Goal: Task Accomplishment & Management: Manage account settings

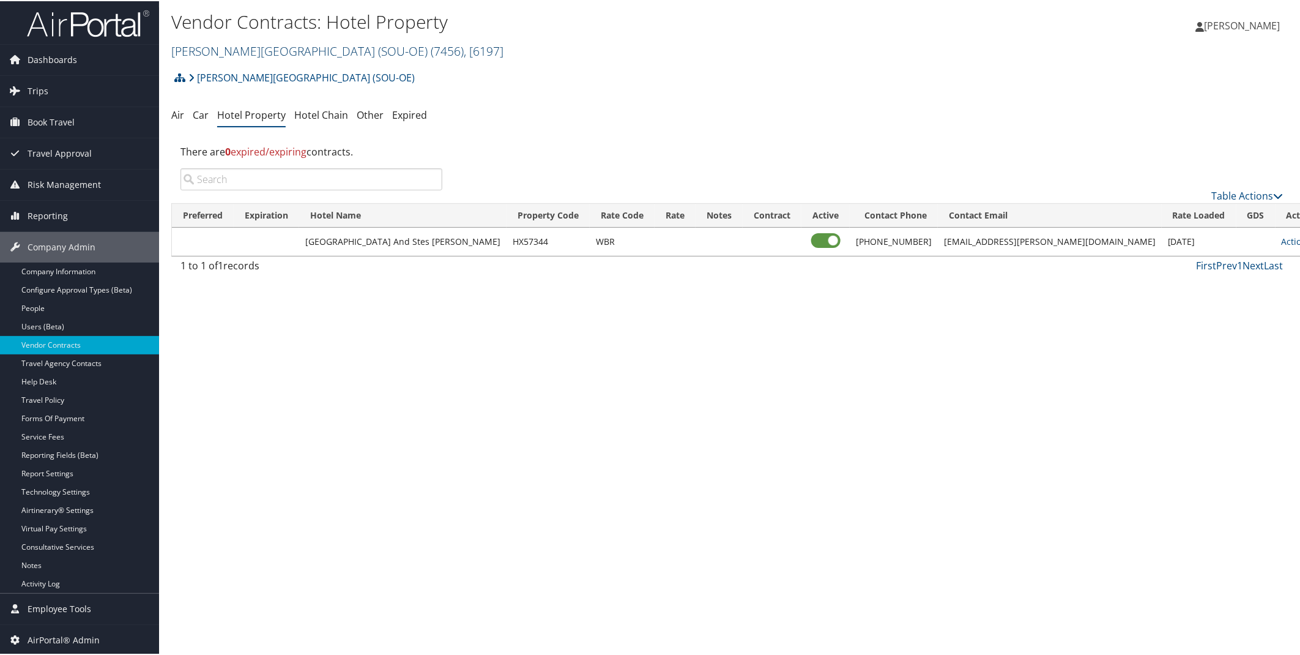
click at [313, 45] on link "Weber State University (SOU-OE) ( 7456 ) , [ 6197 ]" at bounding box center [337, 50] width 332 height 17
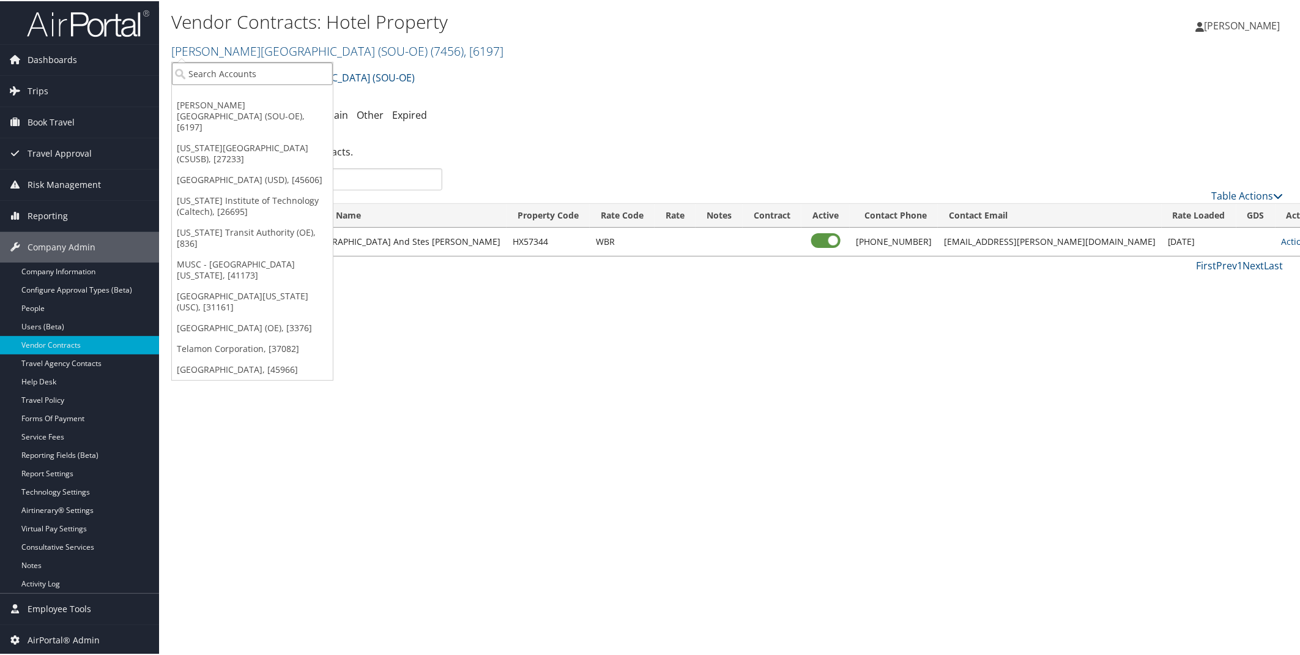
click at [254, 73] on input "search" at bounding box center [252, 72] width 161 height 23
type input "CSU"
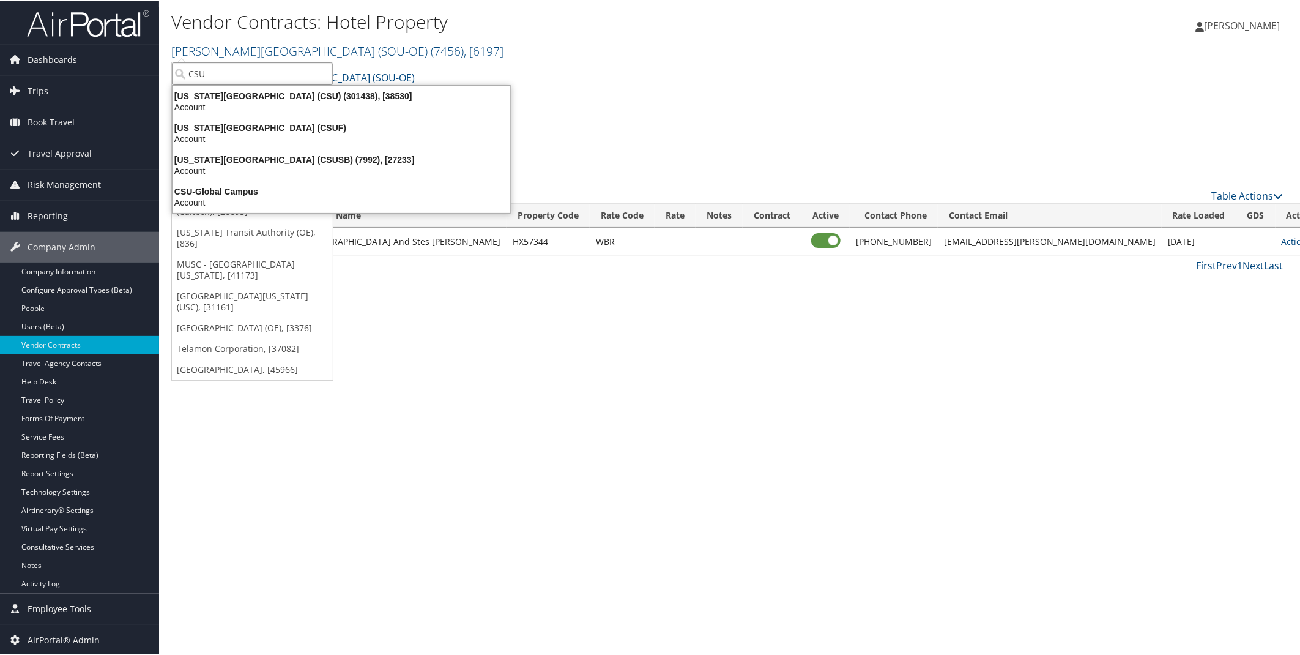
scroll to position [1, 0]
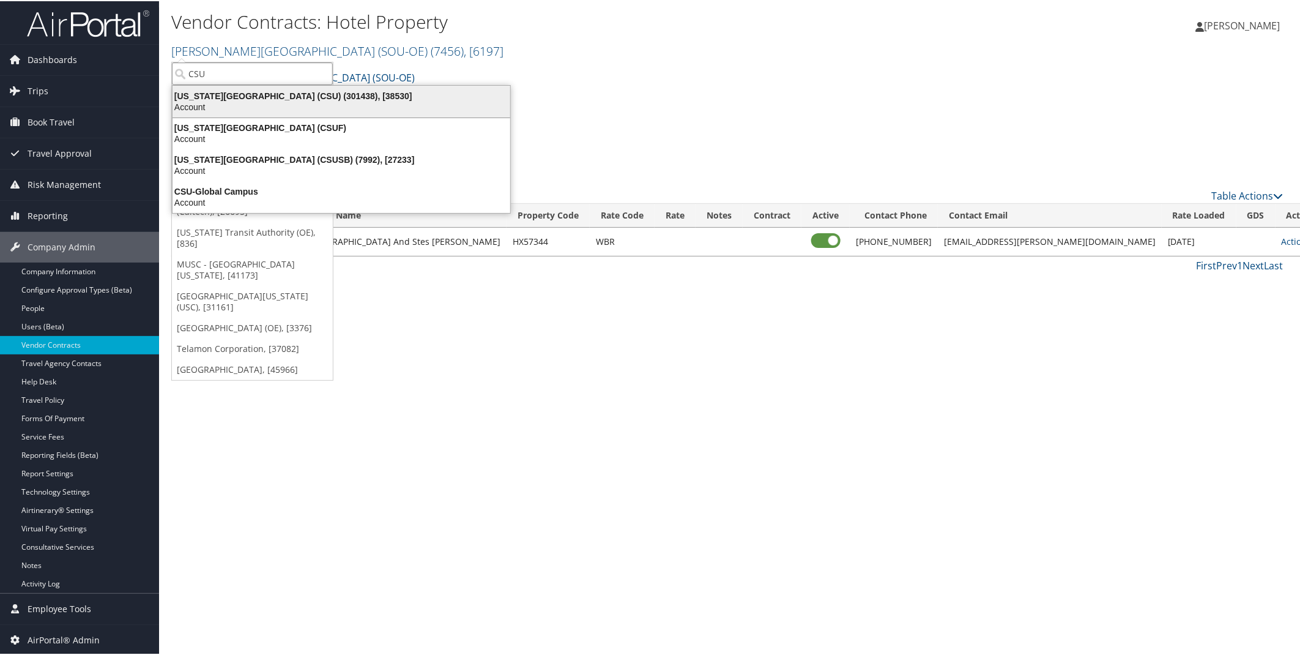
click at [256, 100] on div "Account" at bounding box center [341, 105] width 352 height 11
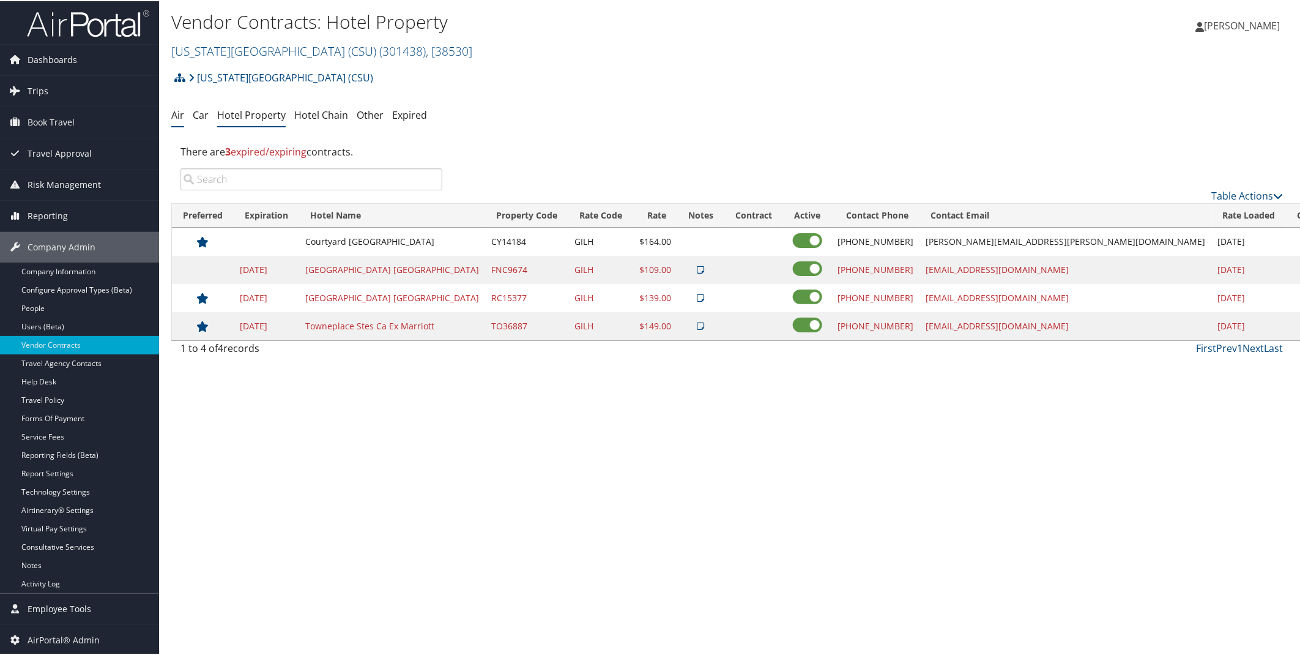
click at [172, 113] on link "Air" at bounding box center [177, 113] width 13 height 13
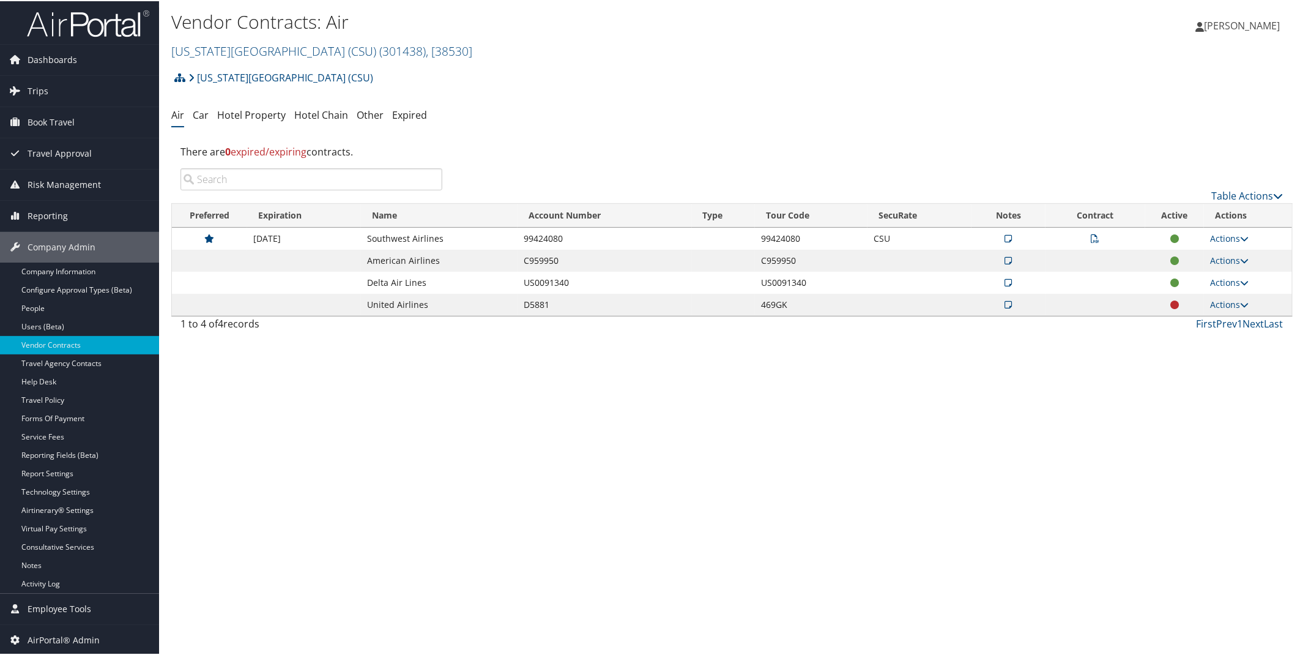
scroll to position [1, 0]
click at [1006, 303] on icon at bounding box center [1008, 303] width 7 height 9
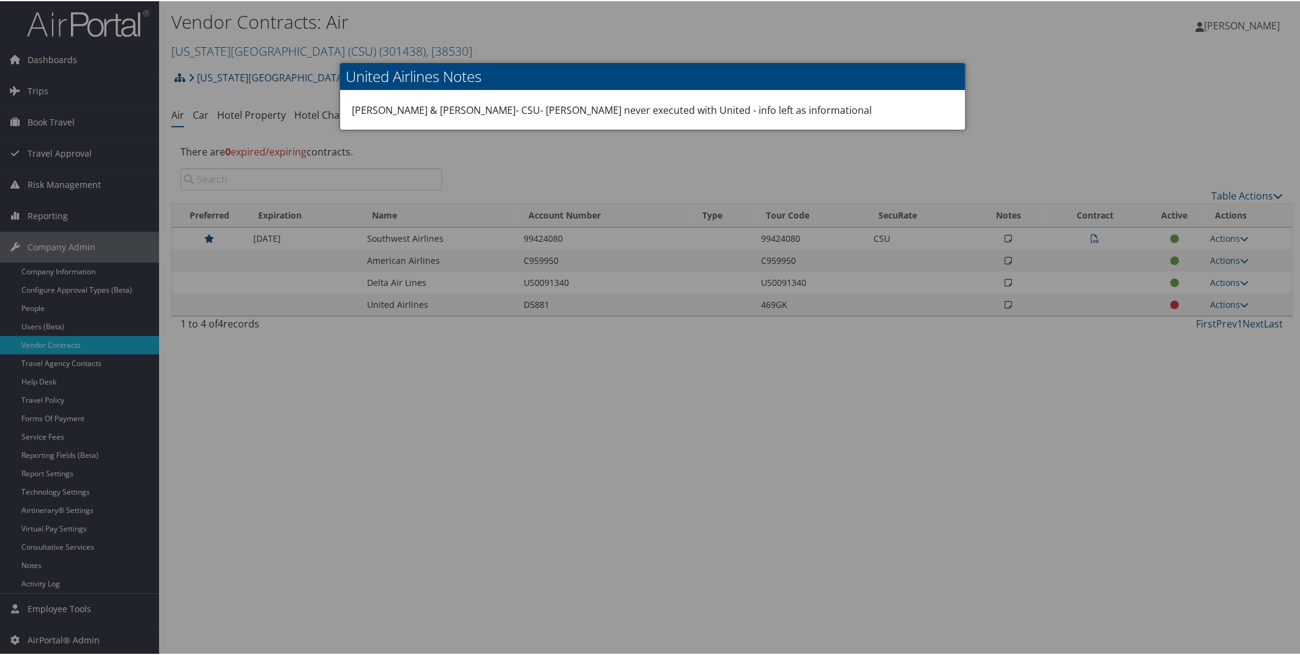
click at [1058, 94] on div at bounding box center [652, 327] width 1305 height 655
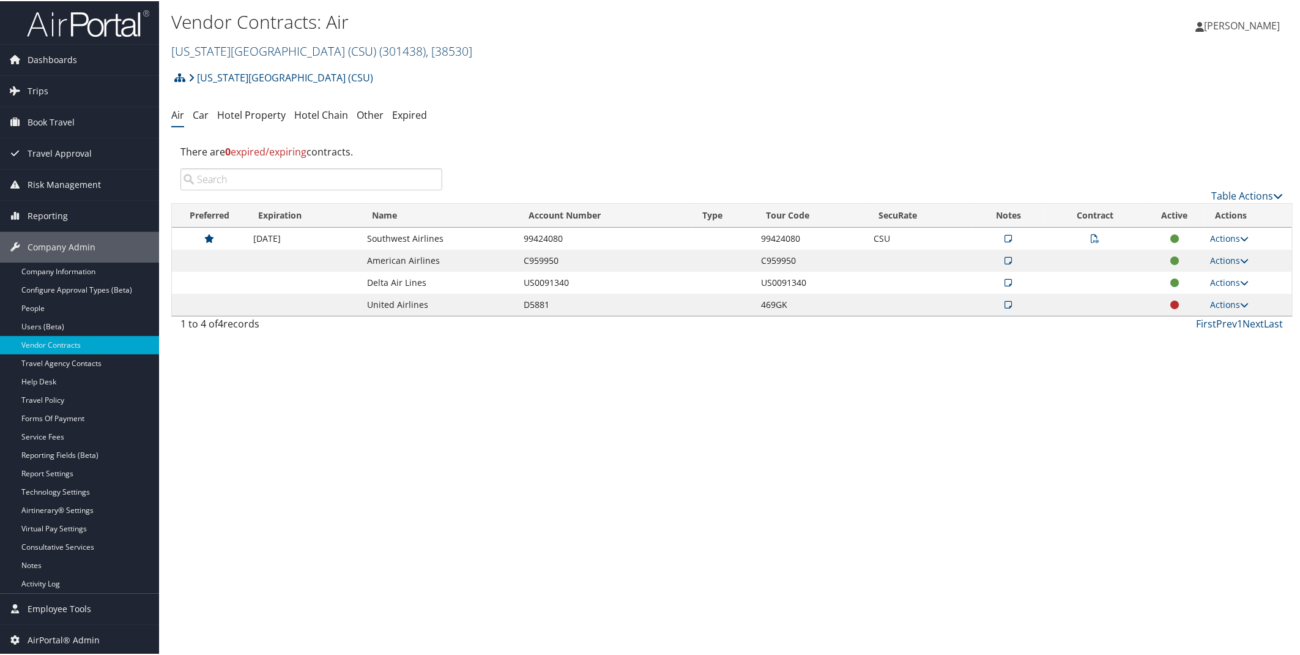
click at [246, 45] on link "California State University (CSU) ( 301438 ) , [ 38530 ]" at bounding box center [321, 50] width 301 height 17
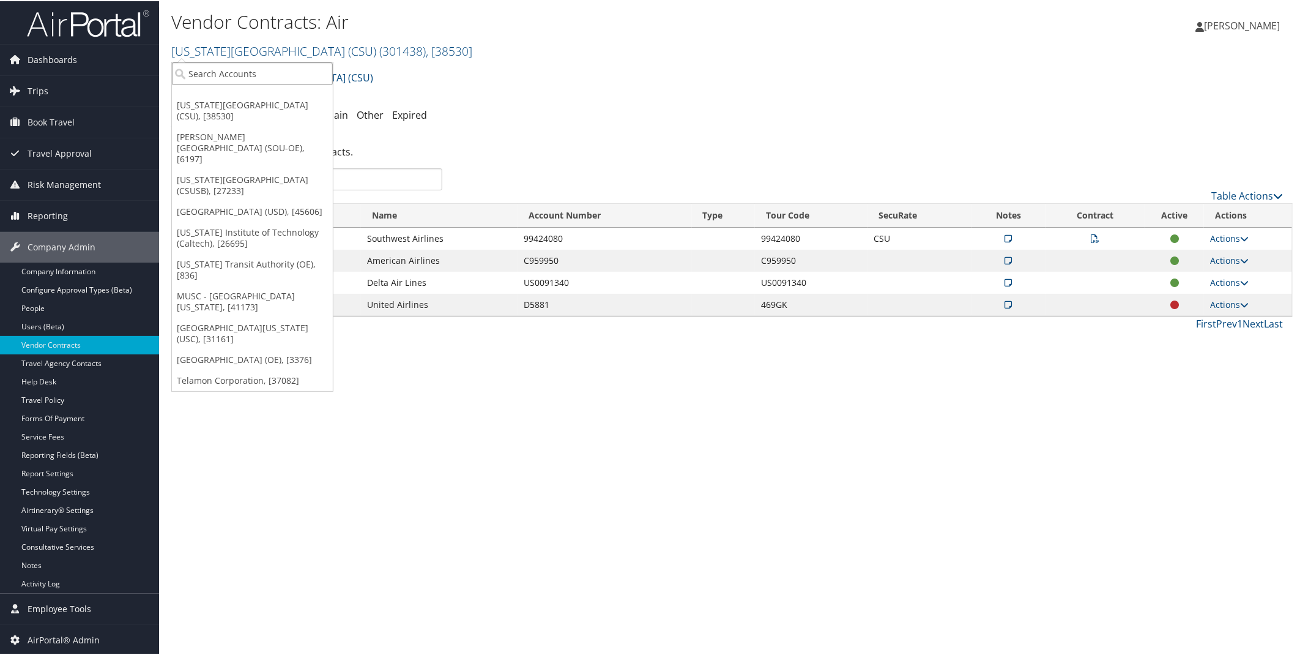
click at [245, 74] on input "search" at bounding box center [252, 72] width 161 height 23
type input "Salt Lake County"
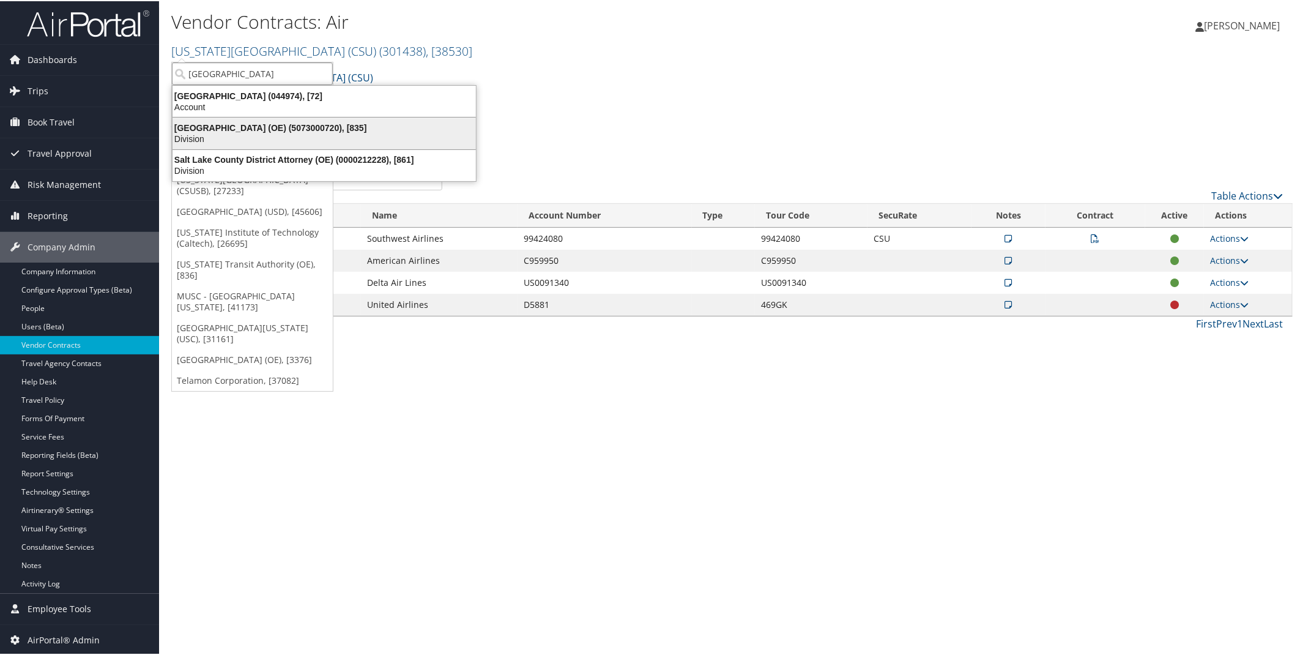
click at [247, 130] on div "Salt Lake County (OE) (5073000720), [835]" at bounding box center [324, 126] width 318 height 11
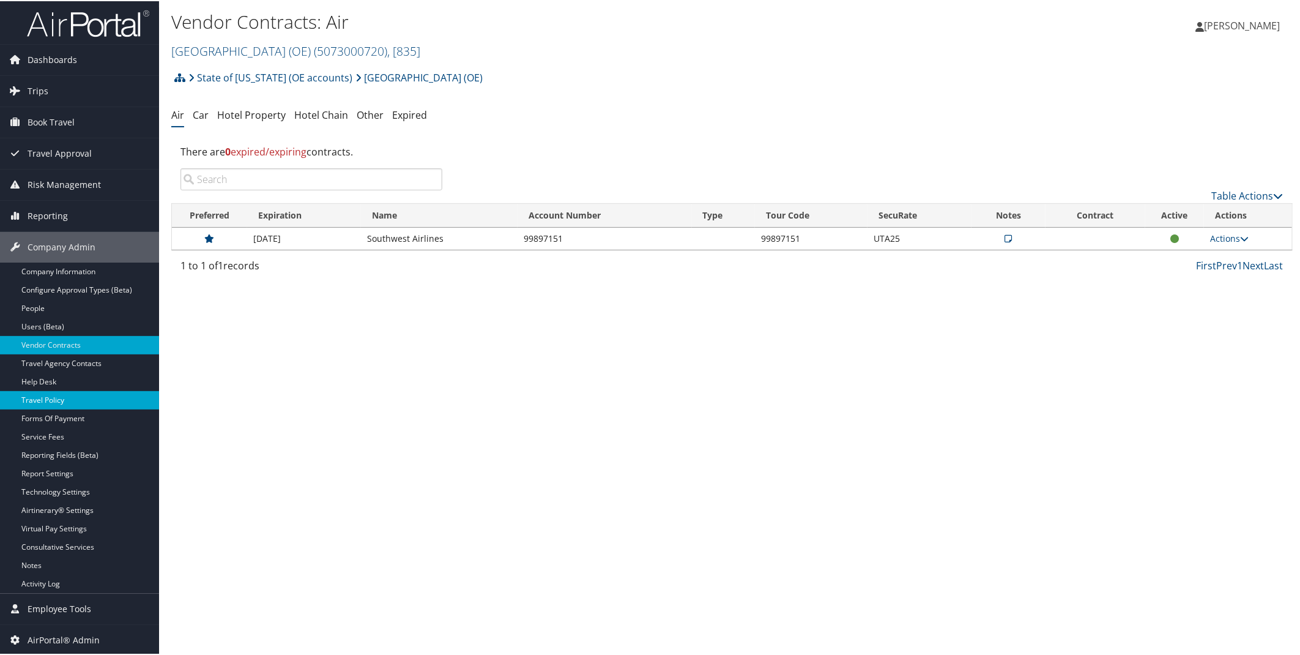
click at [46, 401] on link "Travel Policy" at bounding box center [79, 399] width 159 height 18
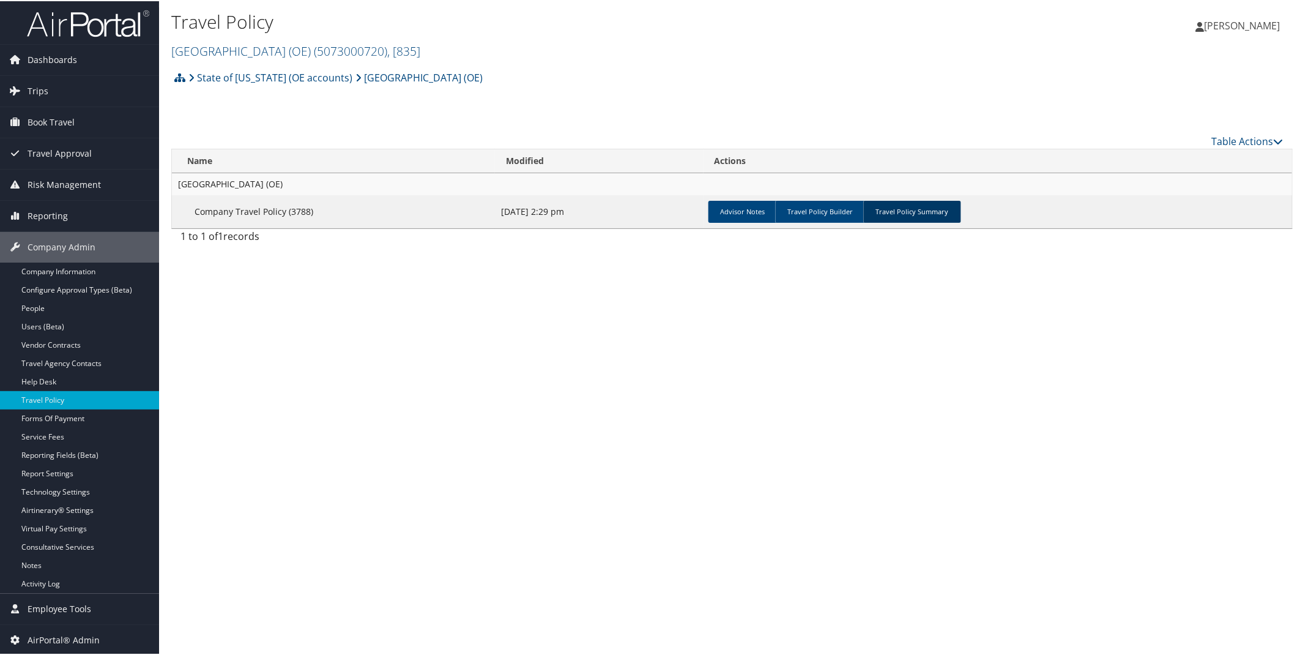
click at [905, 212] on link "Travel Policy Summary" at bounding box center [912, 210] width 98 height 22
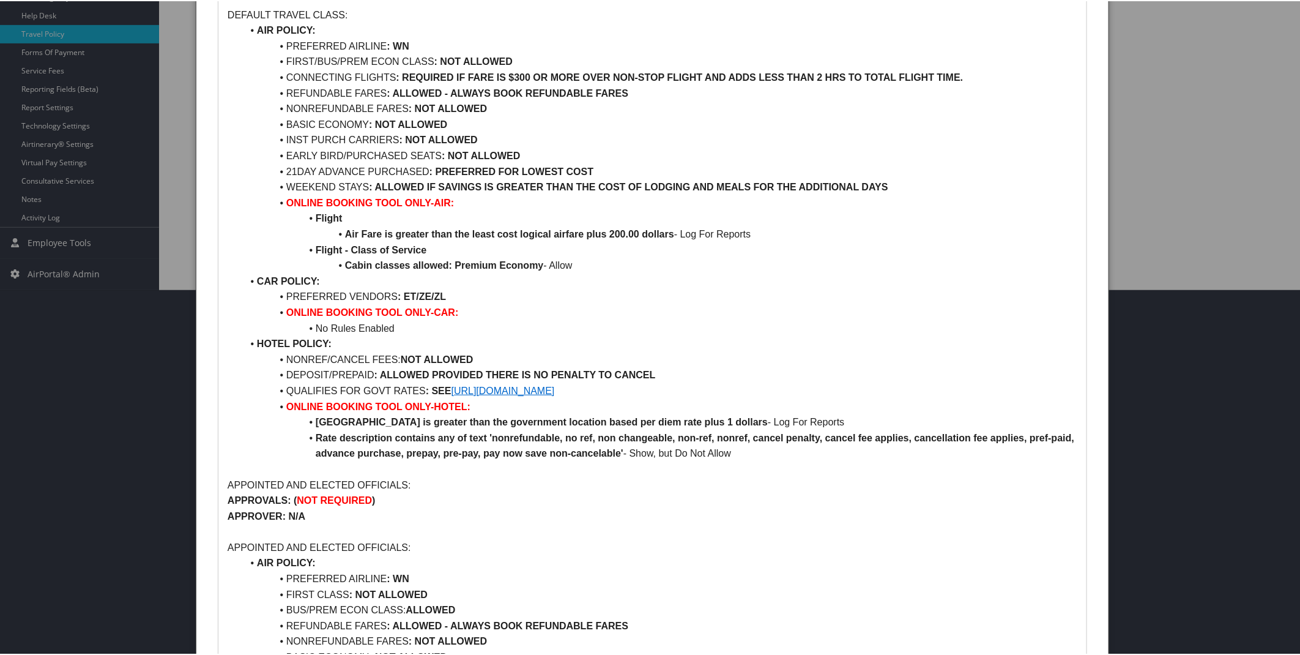
scroll to position [398, 0]
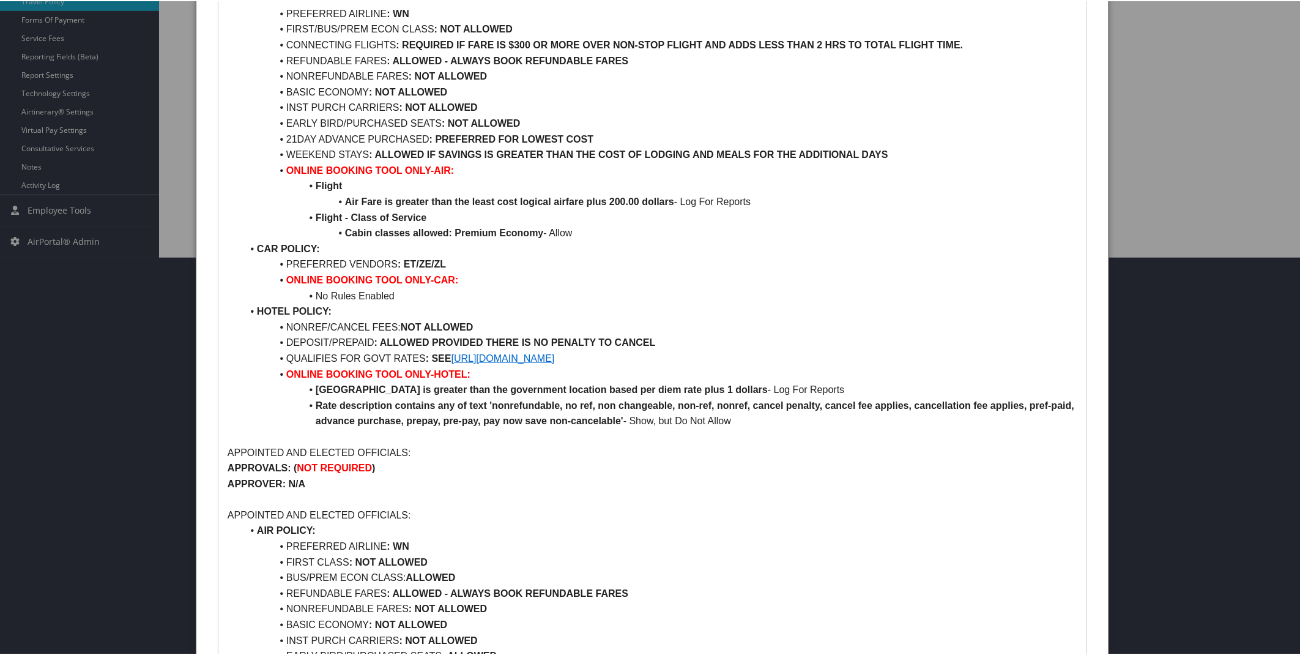
click at [921, 49] on strong "REQUIRED IF FARE IS $300 OR MORE OVER NON-STOP FLIGHT AND ADDS LESS THAN 2 HRS …" at bounding box center [682, 44] width 561 height 10
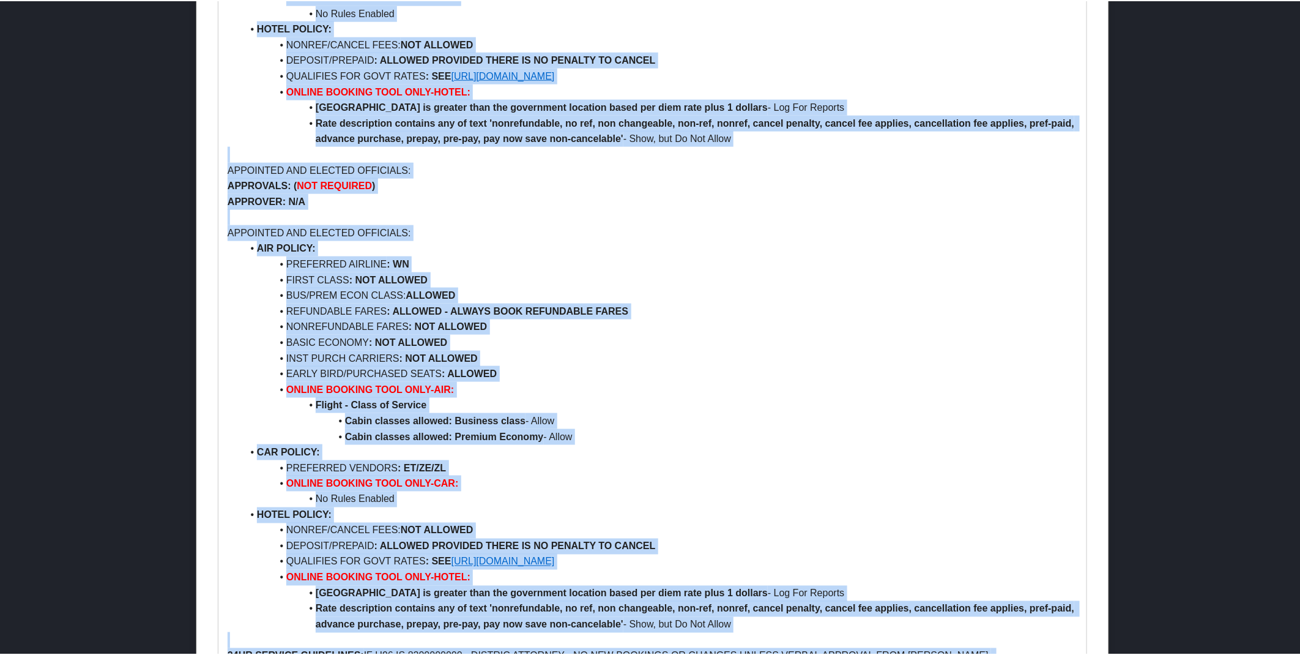
scroll to position [897, 0]
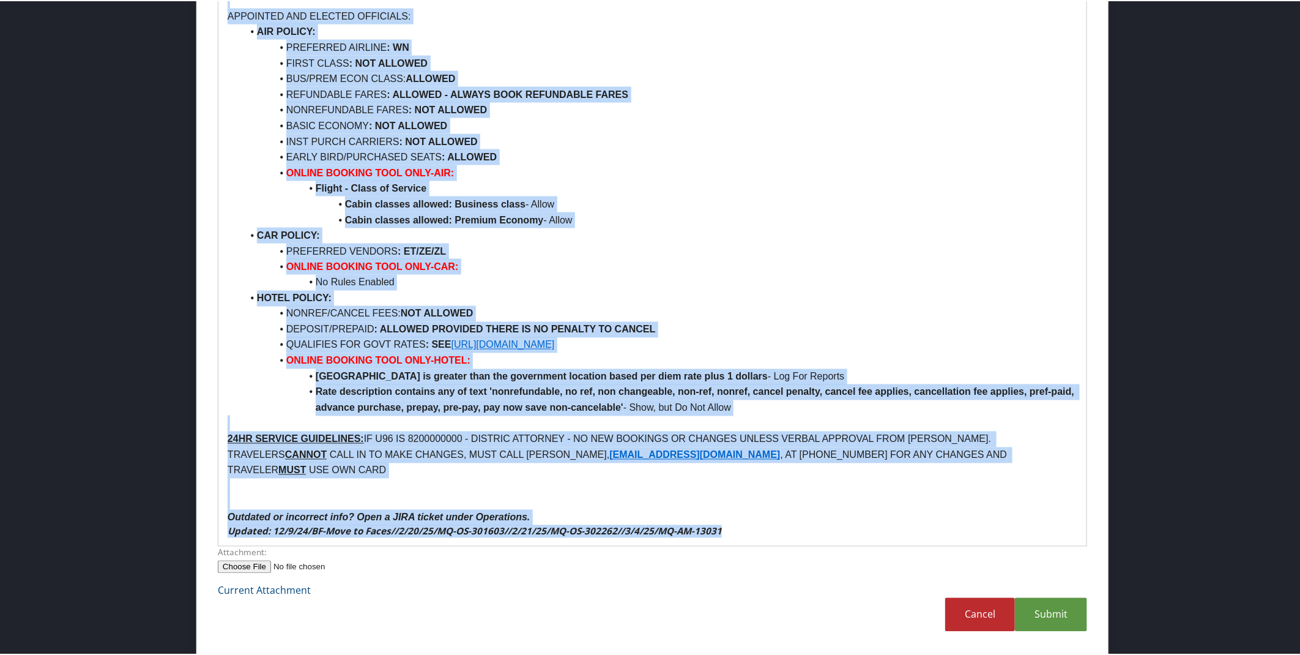
drag, startPoint x: 228, startPoint y: 19, endPoint x: 828, endPoint y: 593, distance: 830.7
copy div "State of Utah - Salt Lake County AGENT NOTE: **IMPORTANT** IF U96 IS 8200000000…"
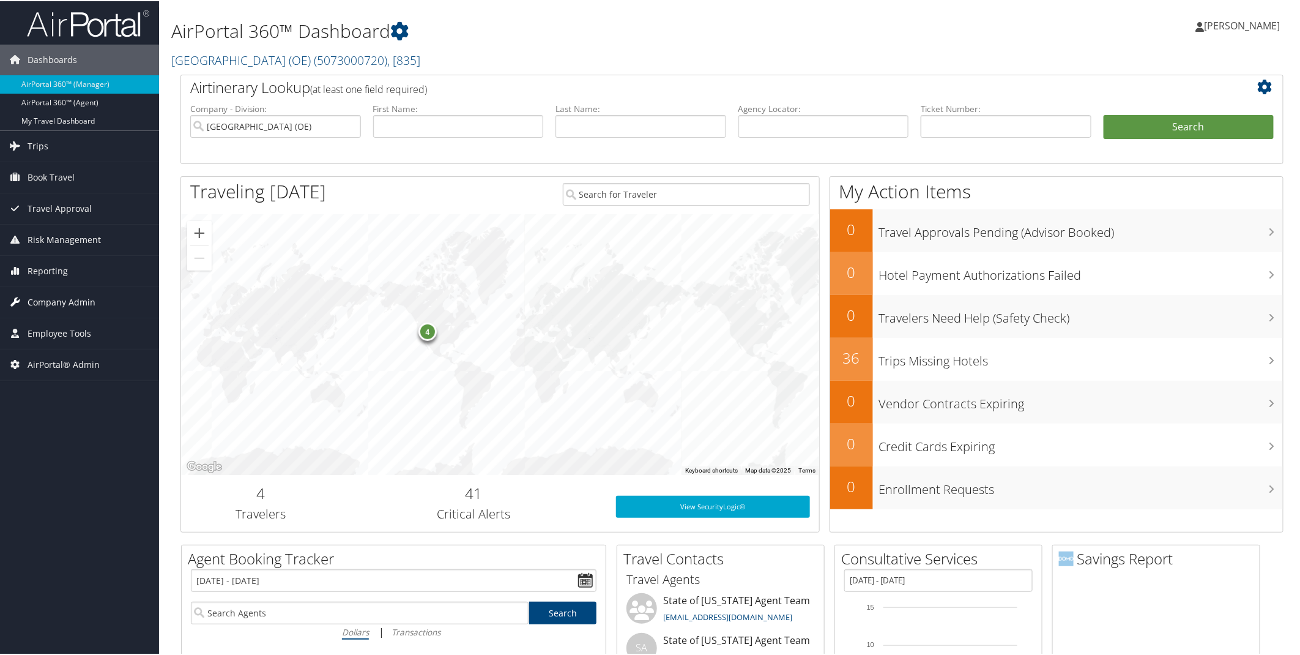
click at [70, 305] on span "Company Admin" at bounding box center [62, 301] width 68 height 31
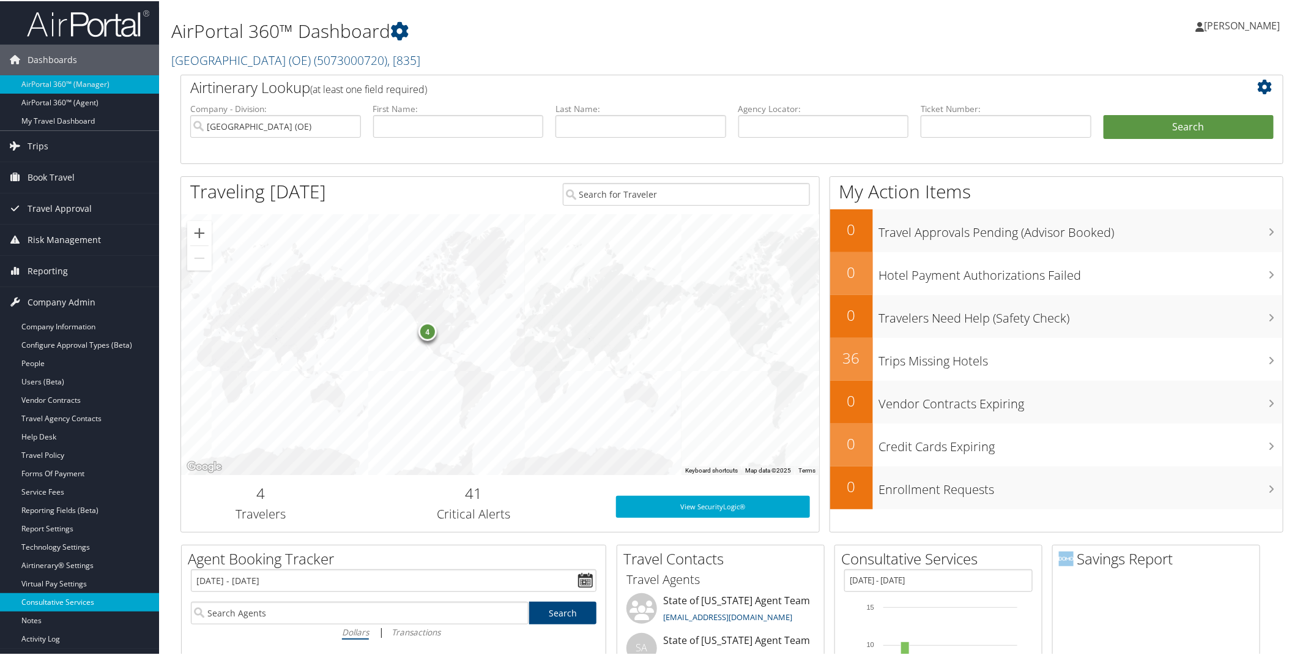
click at [57, 604] on link "Consultative Services" at bounding box center [79, 601] width 159 height 18
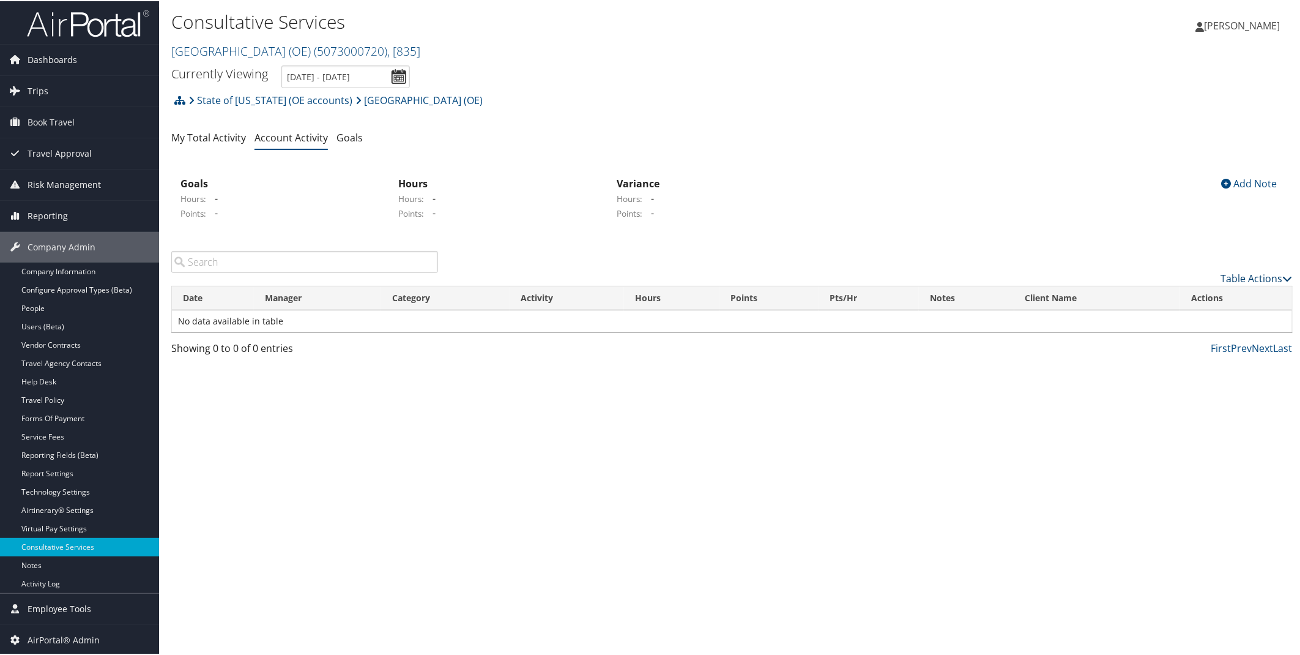
click at [1242, 278] on link "Table Actions" at bounding box center [1257, 276] width 72 height 13
click at [1177, 301] on link "New Record" at bounding box center [1207, 296] width 161 height 21
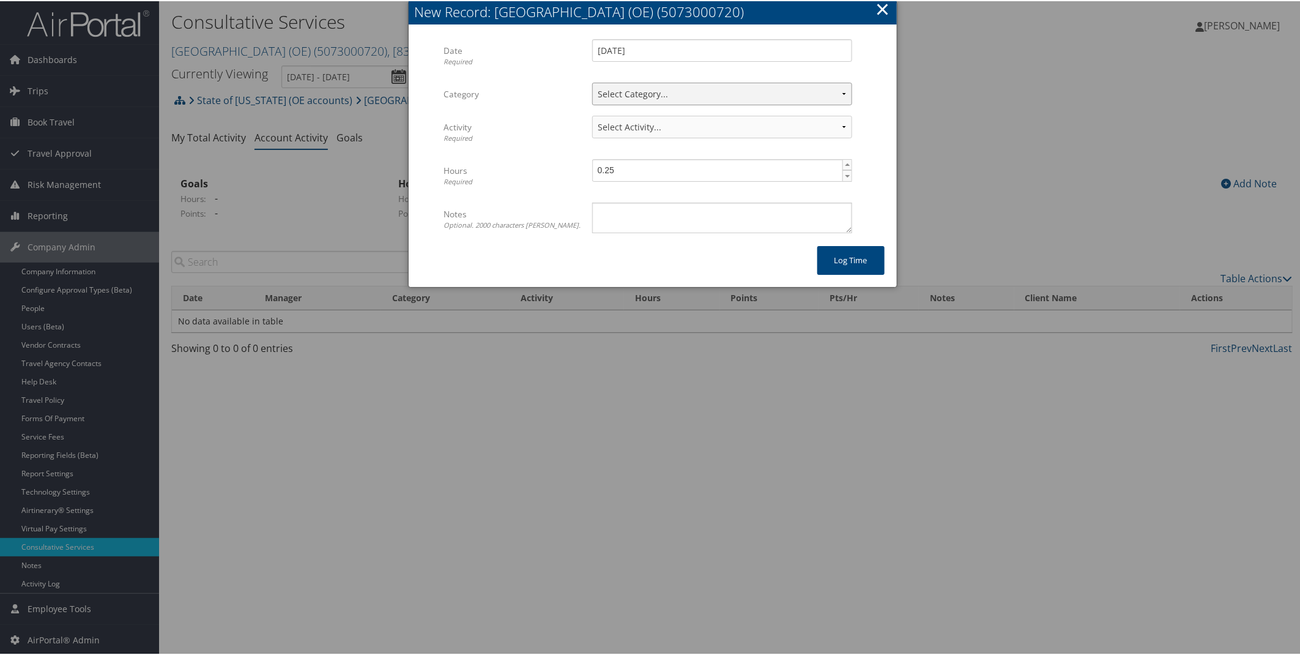
click at [656, 89] on select "Select Category... Client Services Consultative Services" at bounding box center [722, 92] width 260 height 23
select select "2"
click at [592, 81] on select "Select Category... Client Services Consultative Services" at bounding box center [722, 92] width 260 height 23
click at [832, 122] on select "Select Activity... 30 points | AMI/Meetings/Groups 60 points | Client additiona…" at bounding box center [722, 125] width 260 height 23
select select "248-1"
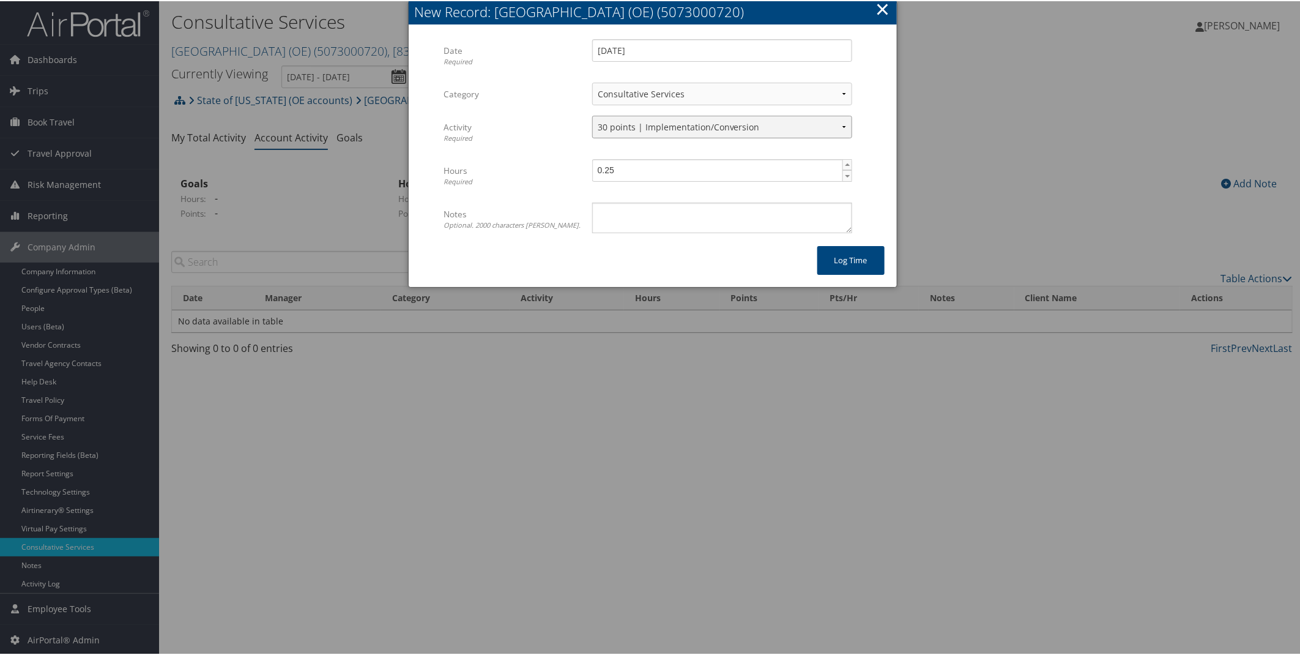
click at [592, 114] on select "Select Activity... 30 points | AMI/Meetings/Groups 60 points | Client additiona…" at bounding box center [722, 125] width 260 height 23
type input "0.5"
click at [847, 162] on span "▲" at bounding box center [848, 163] width 10 height 10
click at [741, 229] on textarea "Notes Optional. 2000 characters max." at bounding box center [722, 216] width 260 height 31
type textarea "Per Angelina Linnet, continue in testing phase. Adding Mari Vellido as tester a…"
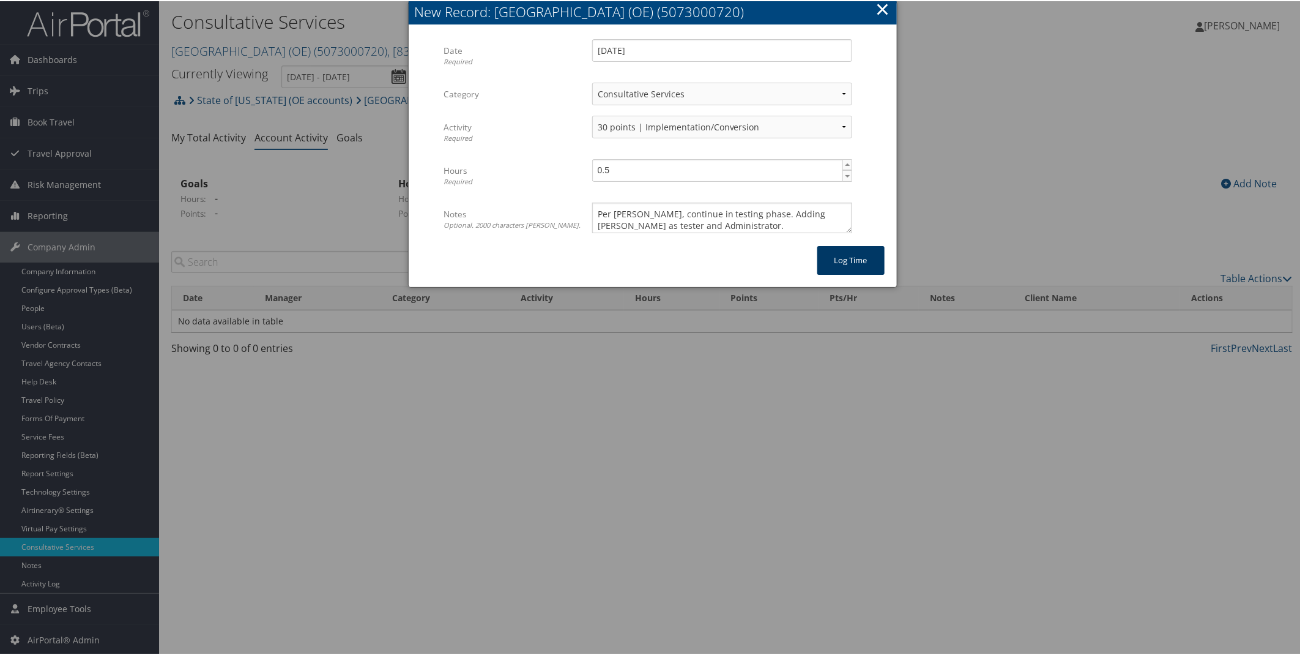
click at [854, 261] on button "Log time" at bounding box center [850, 259] width 67 height 29
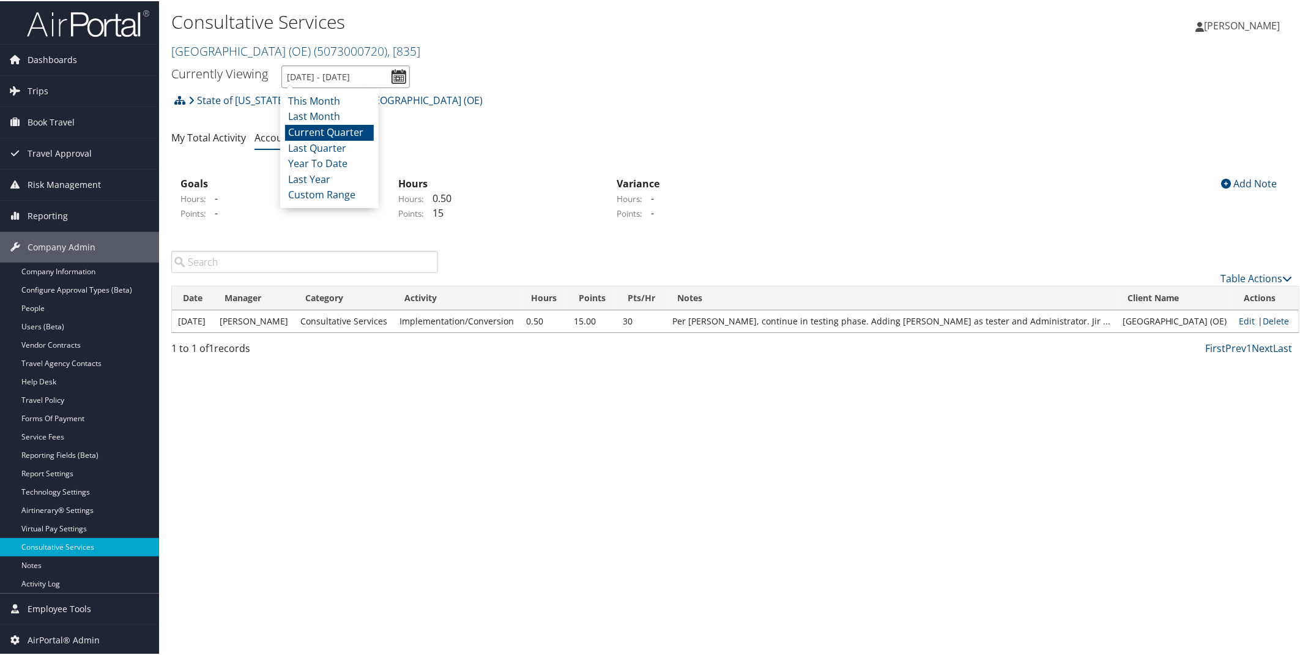
click at [403, 73] on input "10/1/2025 - 12/31/2025" at bounding box center [345, 75] width 128 height 23
click at [349, 112] on li "Last Month" at bounding box center [329, 116] width 89 height 16
click at [401, 78] on input "9/1/2025 - 9/30/2025" at bounding box center [345, 75] width 128 height 23
click at [334, 104] on li "This Month" at bounding box center [329, 100] width 89 height 16
type input "10/1/2025 - 10/31/2025"
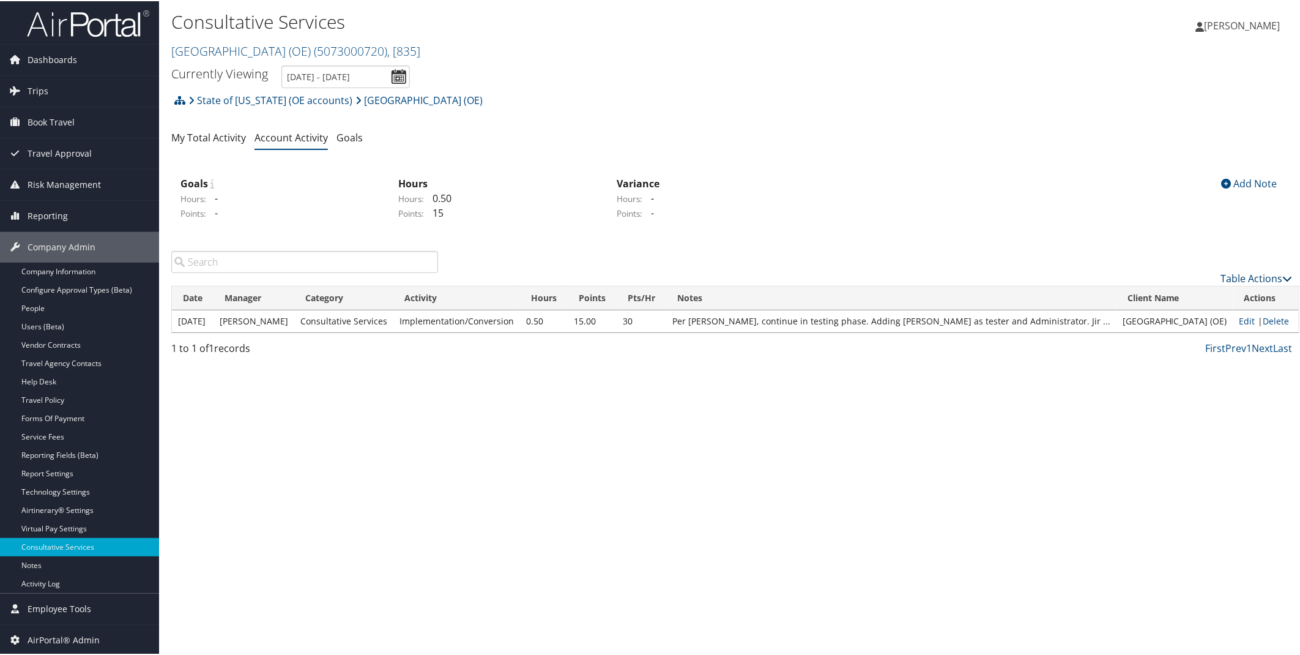
click at [1245, 275] on link "Table Actions" at bounding box center [1257, 276] width 72 height 13
click at [1168, 296] on link "New Record" at bounding box center [1207, 296] width 161 height 21
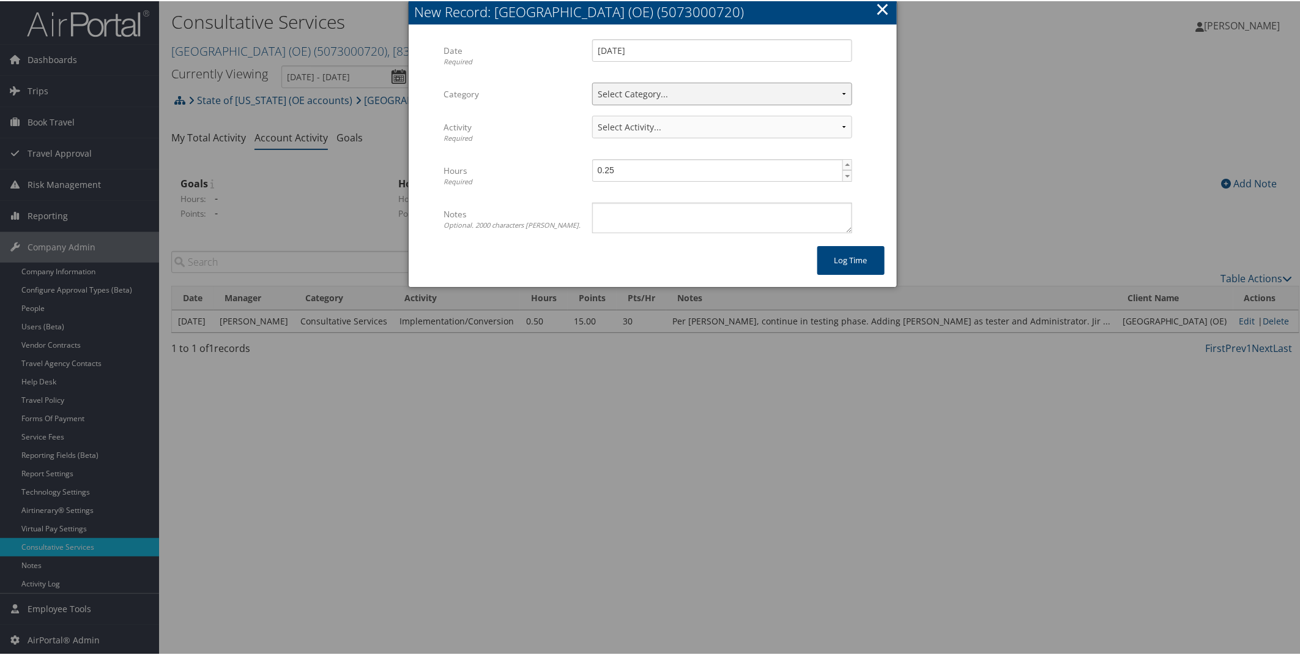
click at [680, 94] on select "Select Category... Client Services Consultative Services" at bounding box center [722, 92] width 260 height 23
select select "1"
click at [592, 81] on select "Select Category... Client Services Consultative Services" at bounding box center [722, 92] width 260 height 23
click at [829, 124] on select "Select Activity... 10 points | Account Prep, Updates, Internal Meetings, & Othe…" at bounding box center [722, 125] width 260 height 23
select select "228-1"
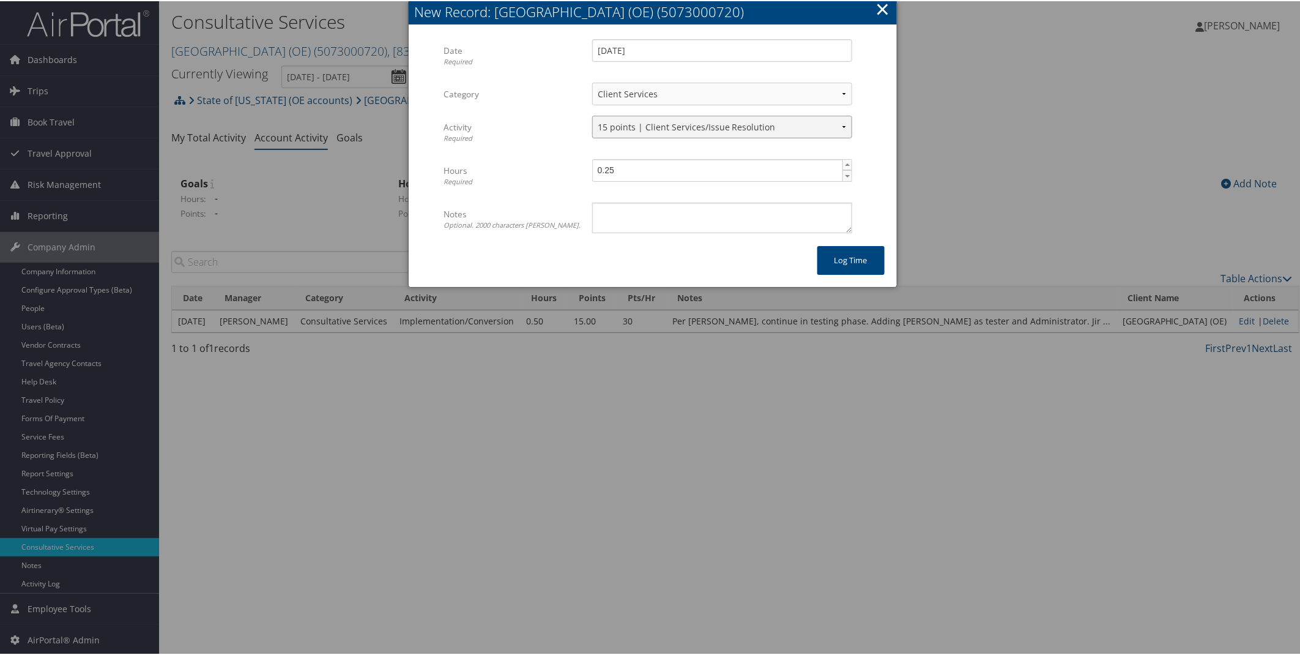
click at [592, 114] on select "Select Activity... 10 points | Account Prep, Updates, Internal Meetings, & Othe…" at bounding box center [722, 125] width 260 height 23
click at [706, 225] on textarea "Notes Optional. 2000 characters max." at bounding box center [722, 216] width 260 height 31
type textarea "Jira ticket opened for Mari Vellido to be admin and tester"
click at [851, 260] on button "Log time" at bounding box center [850, 259] width 67 height 29
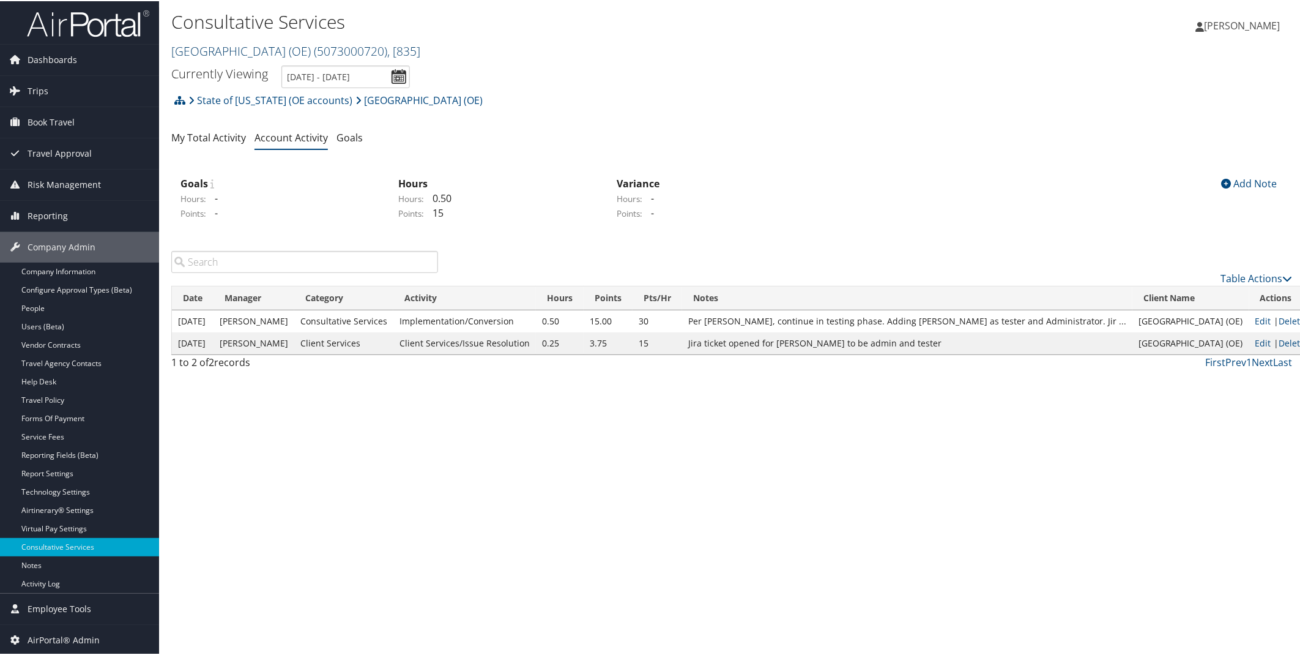
click at [314, 53] on span "( 5073000720 )" at bounding box center [350, 50] width 73 height 17
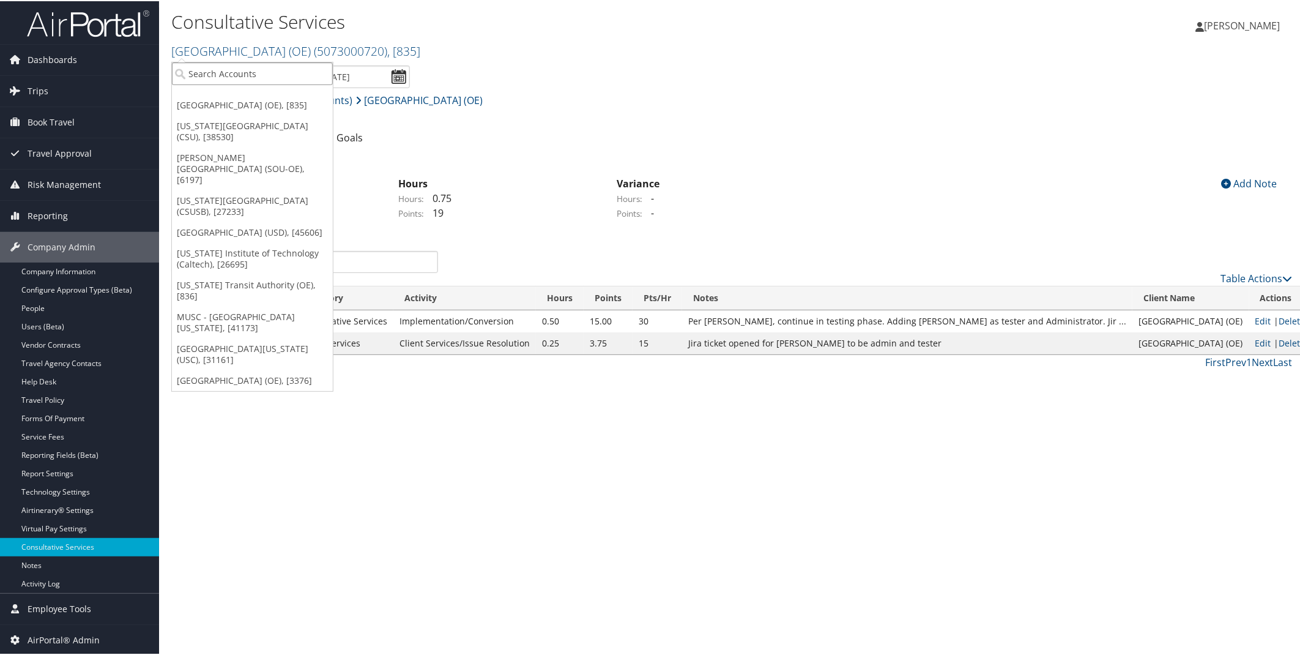
click at [229, 67] on input "search" at bounding box center [252, 72] width 161 height 23
type input "San Diego"
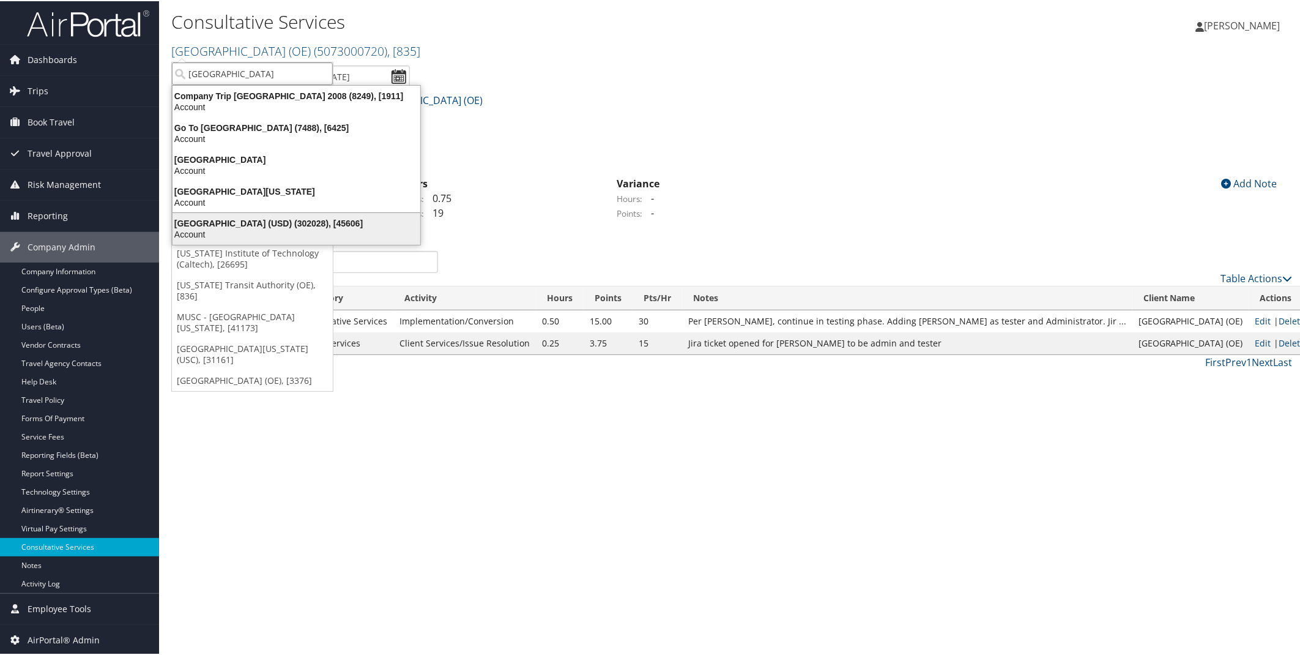
click at [254, 231] on div "Account" at bounding box center [296, 233] width 262 height 11
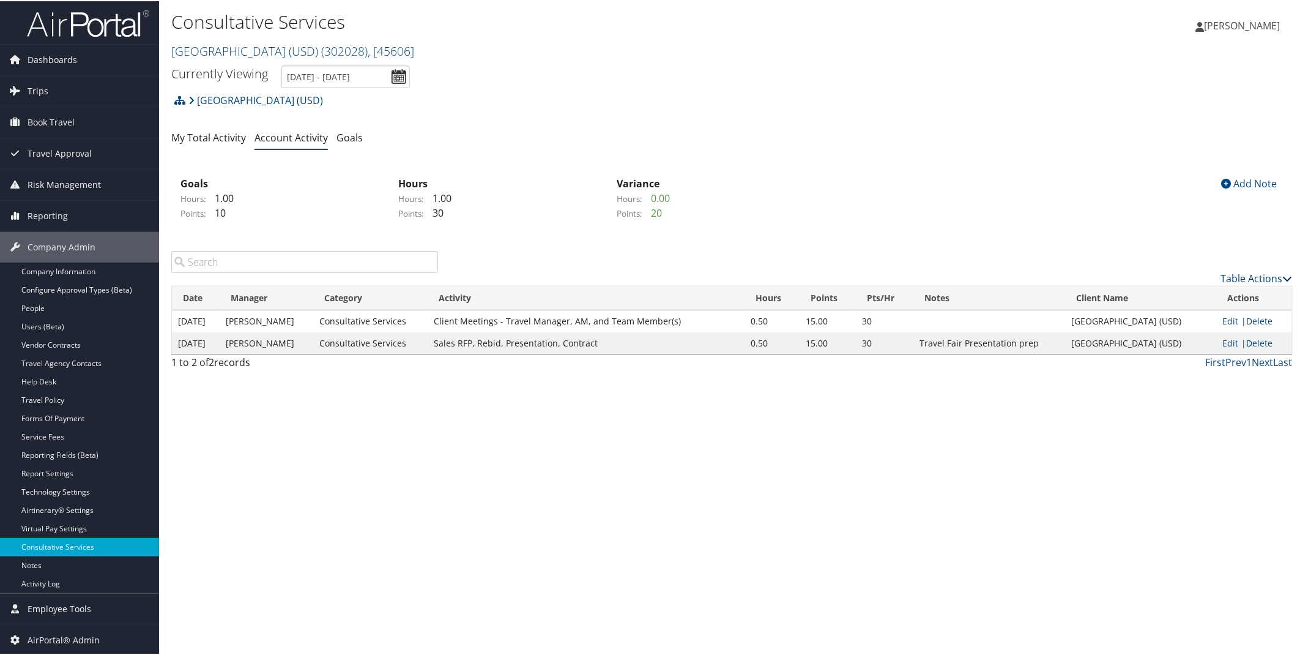
click at [1245, 277] on link "Table Actions" at bounding box center [1257, 276] width 72 height 13
click at [1181, 296] on link "New Record" at bounding box center [1207, 296] width 161 height 21
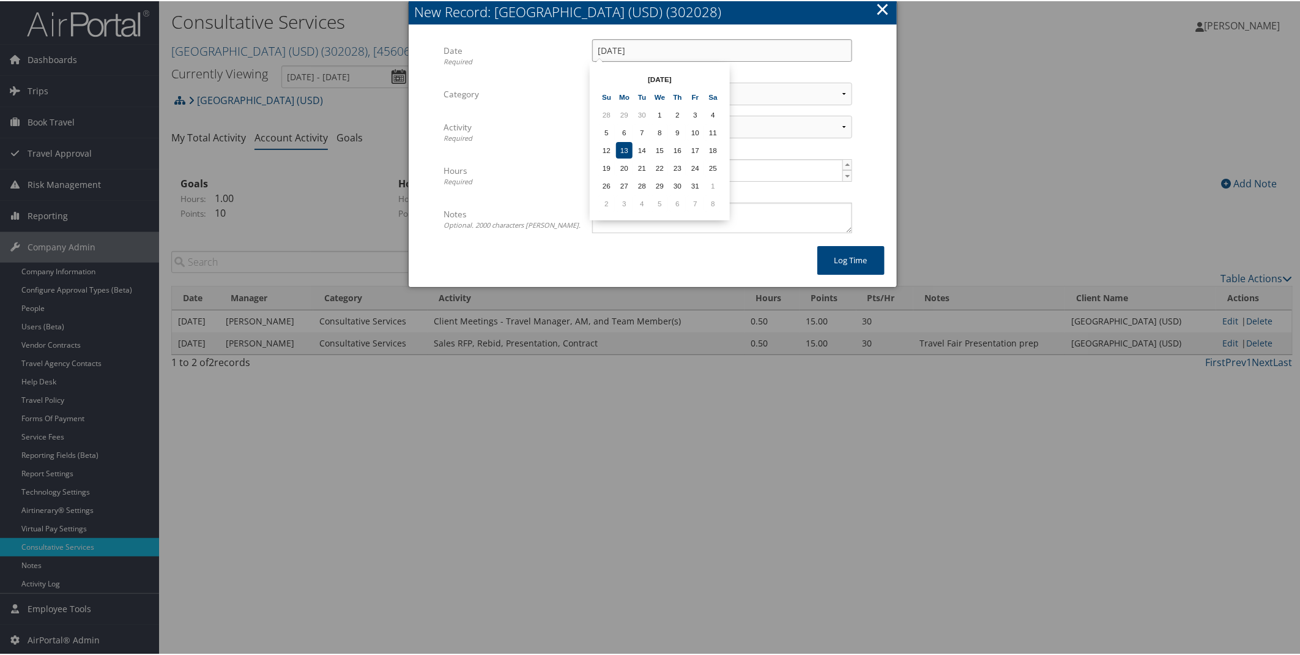
click at [716, 50] on input "[DATE]" at bounding box center [722, 49] width 260 height 23
click at [642, 132] on td "7" at bounding box center [642, 131] width 17 height 17
type input "10/07/2025"
click at [837, 92] on select "Select Category... Client Services Consultative Services" at bounding box center [722, 92] width 260 height 23
select select "2"
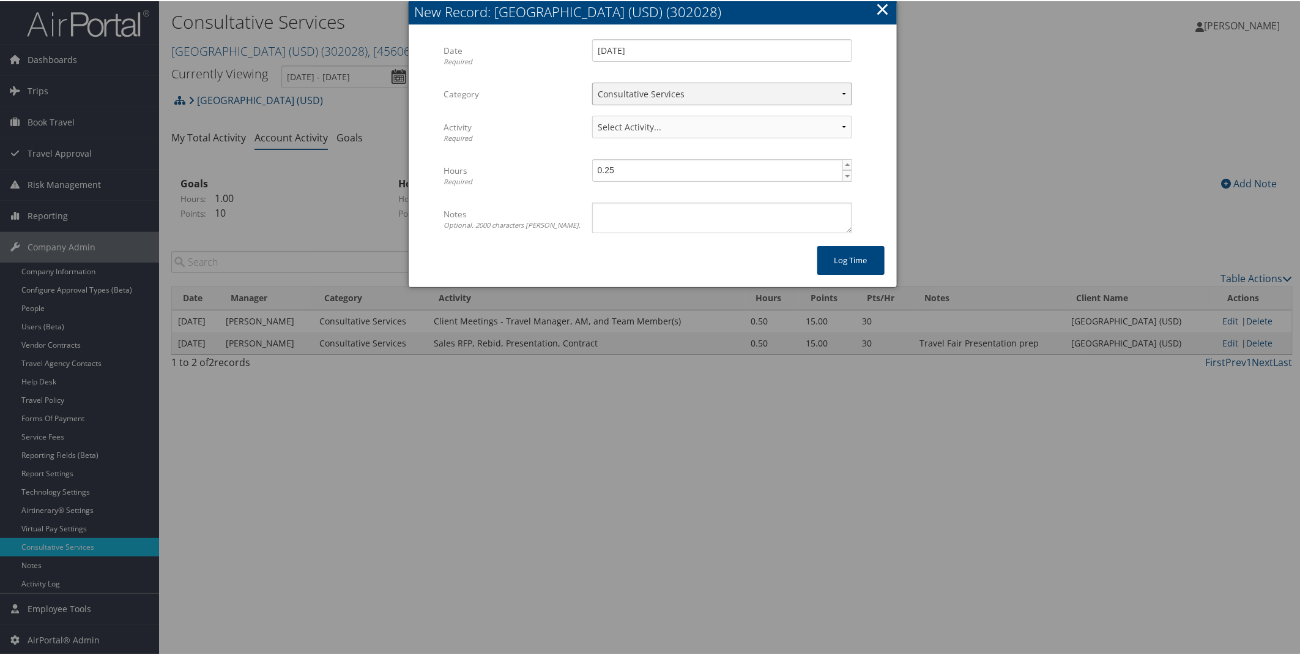
click at [592, 81] on select "Select Category... Client Services Consultative Services" at bounding box center [722, 92] width 260 height 23
click at [841, 125] on select "Select Activity... 30 points | AMI/Meetings/Groups 60 points | Client additiona…" at bounding box center [722, 125] width 260 height 23
select select "251-1"
click at [592, 114] on select "Select Activity... 30 points | AMI/Meetings/Groups 60 points | Client additiona…" at bounding box center [722, 125] width 260 height 23
click at [843, 165] on span "▲" at bounding box center [848, 163] width 10 height 10
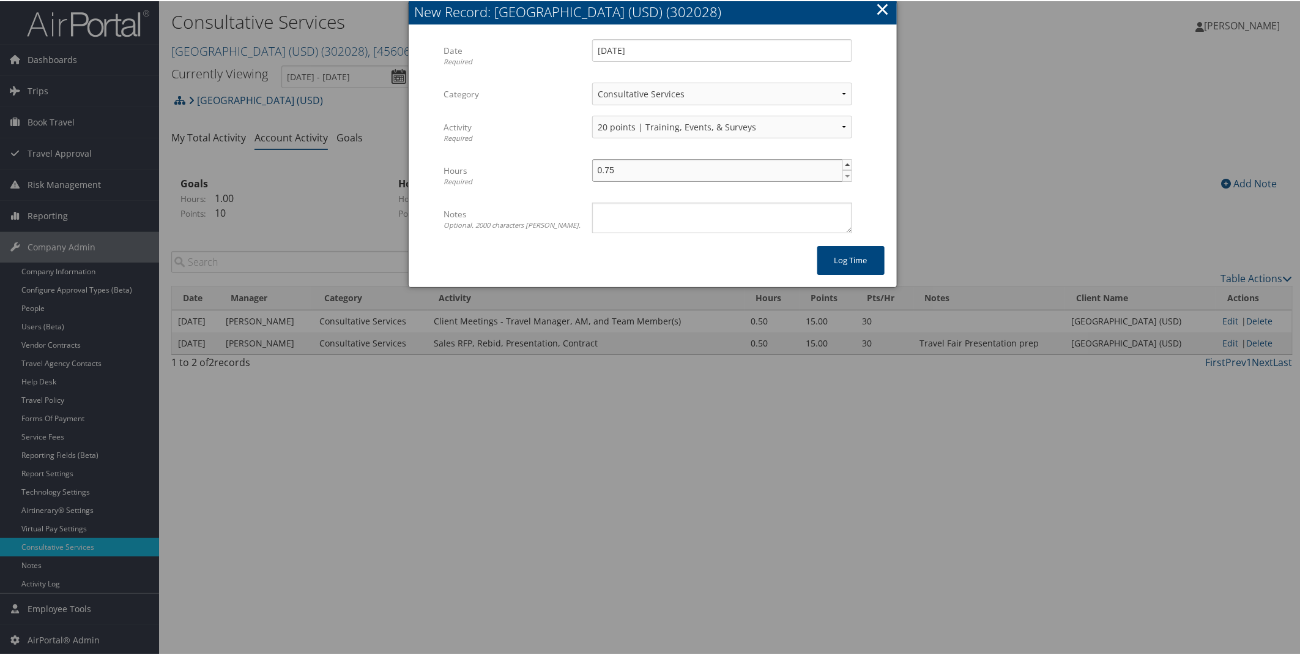
click at [843, 165] on span "▲" at bounding box center [848, 163] width 10 height 10
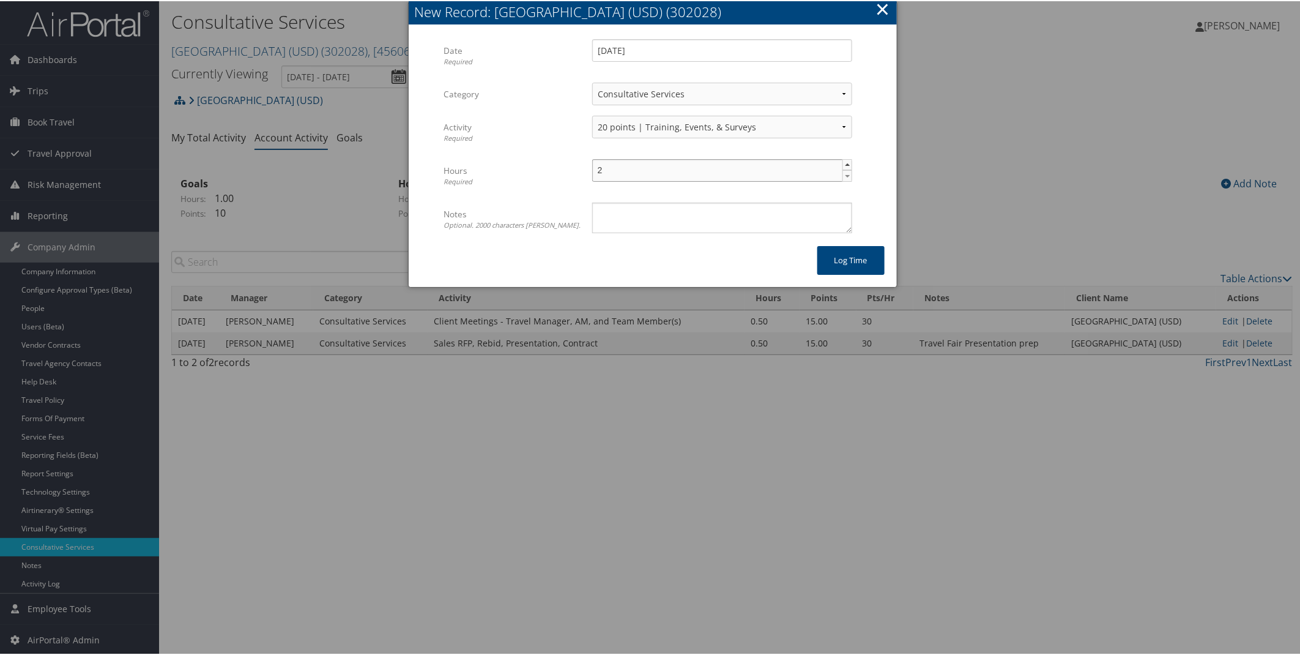
click at [843, 165] on span "▲" at bounding box center [848, 163] width 10 height 10
click at [843, 164] on span "▲" at bounding box center [848, 163] width 10 height 10
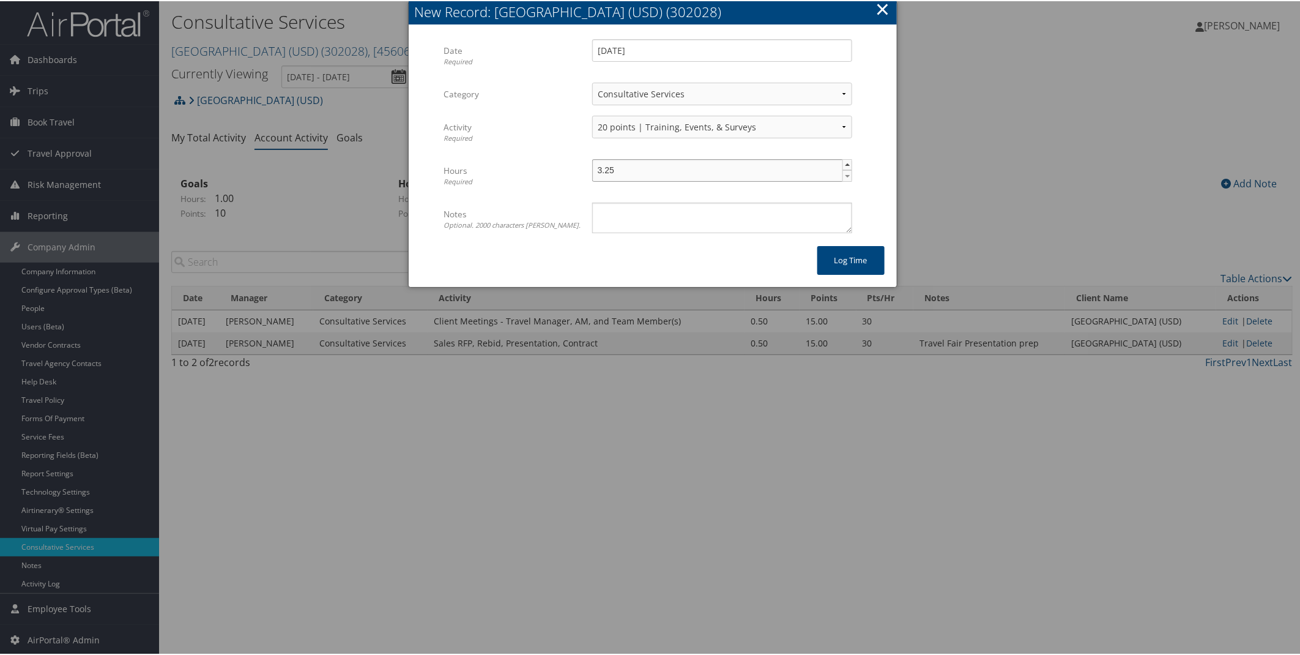
click at [843, 164] on span "▲" at bounding box center [848, 163] width 10 height 10
click at [843, 163] on span "▲" at bounding box center [848, 163] width 10 height 10
click at [843, 162] on span "▲" at bounding box center [848, 163] width 10 height 10
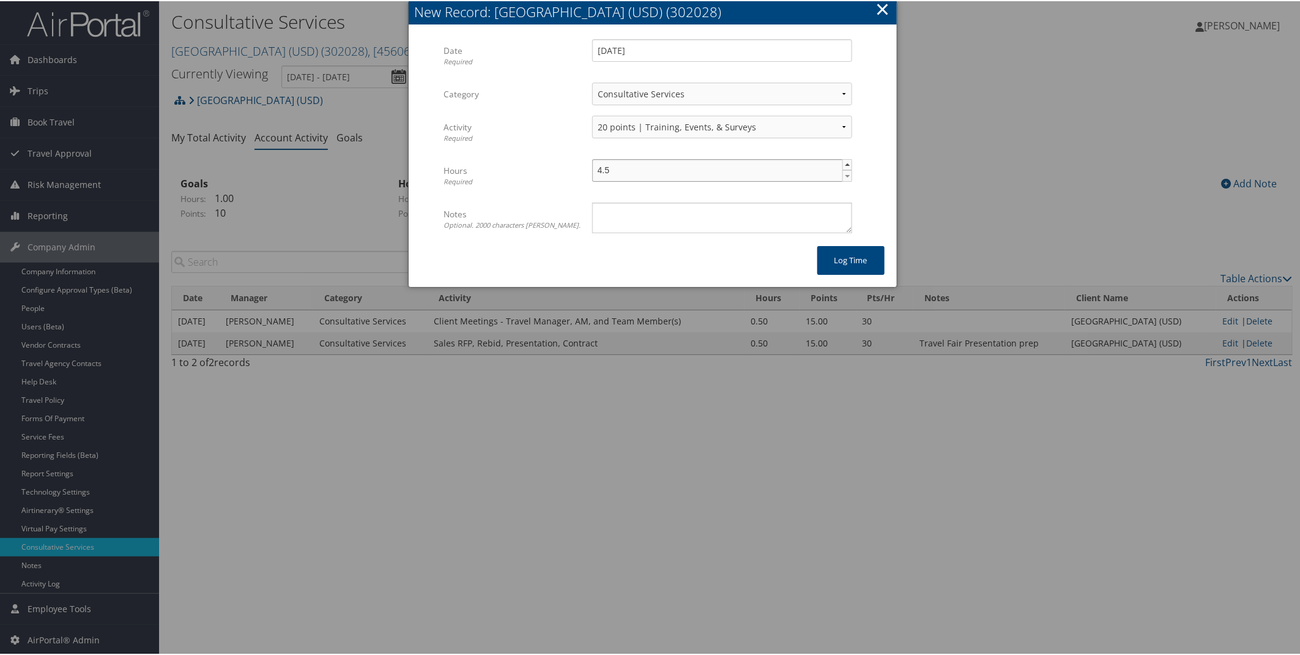
click at [843, 162] on span "▲" at bounding box center [848, 163] width 10 height 10
click at [843, 161] on span "▲" at bounding box center [848, 163] width 10 height 10
type input "5"
click at [843, 161] on span "▲" at bounding box center [848, 163] width 10 height 10
click at [768, 219] on textarea "Notes Optional. 2000 characters max." at bounding box center [722, 216] width 260 height 31
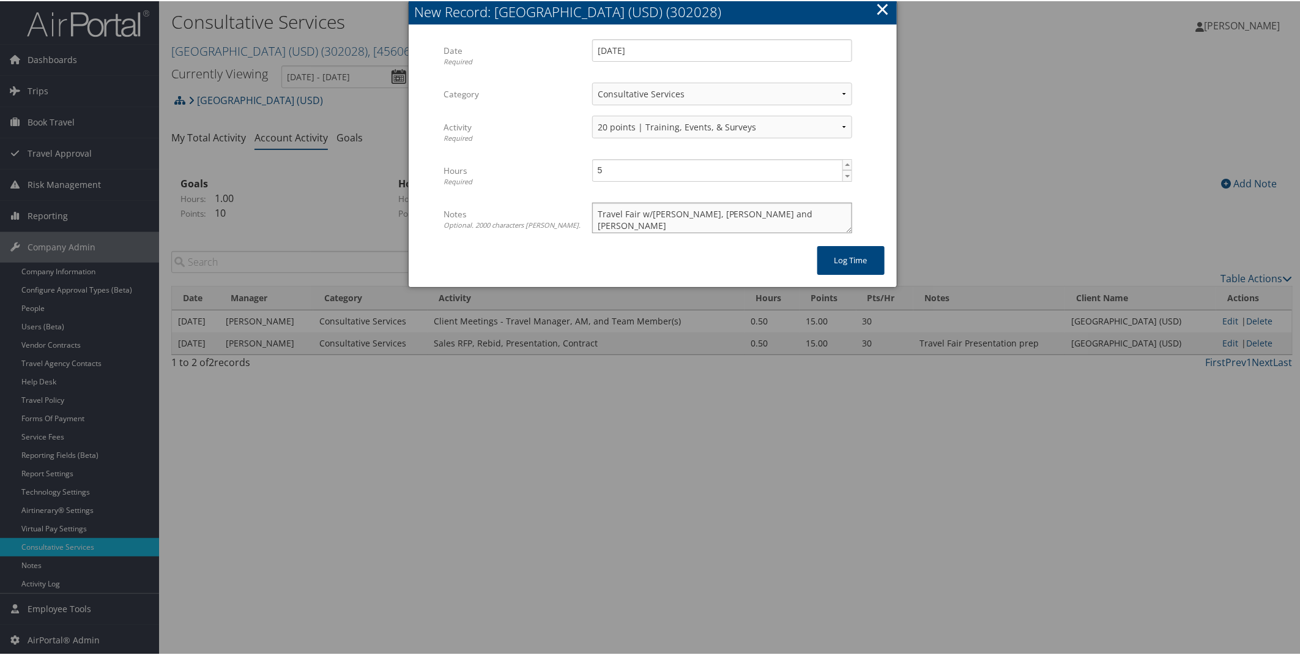
scroll to position [1, 0]
type textarea "Travel Fair w/Angela, Elliot and Luke"
click at [853, 271] on button "Log time" at bounding box center [850, 259] width 67 height 29
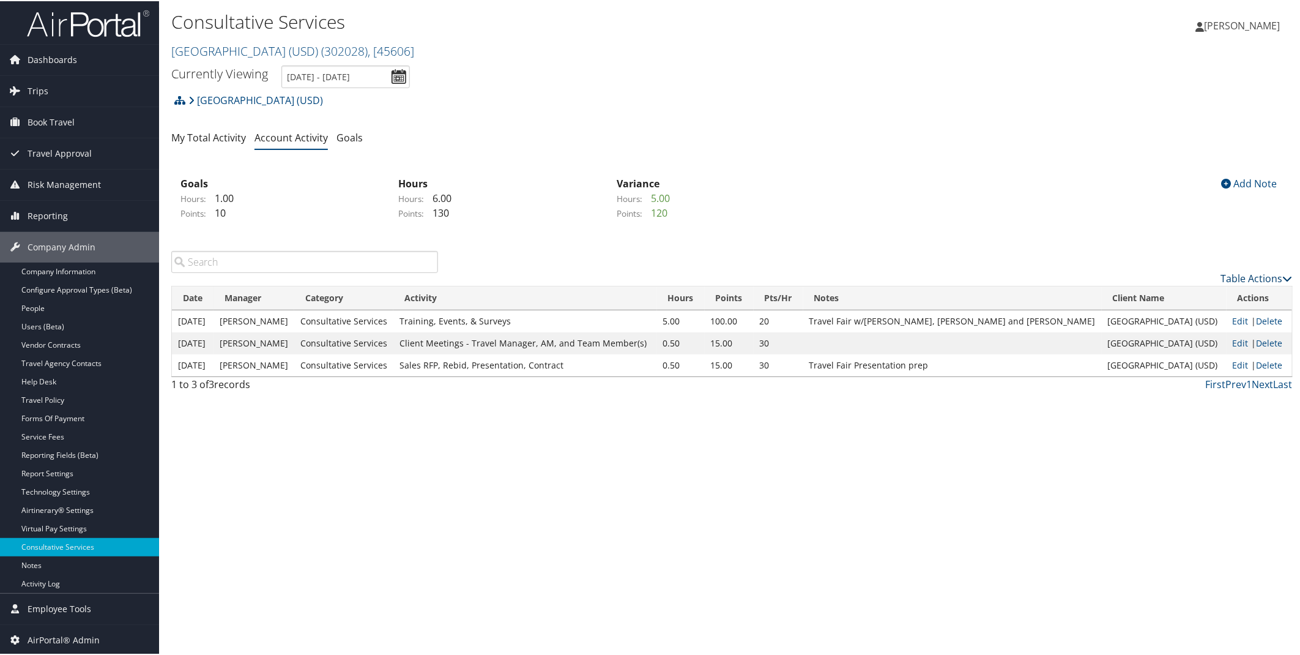
click at [1258, 273] on link "Table Actions" at bounding box center [1257, 276] width 72 height 13
click at [1184, 294] on link "New Record" at bounding box center [1207, 296] width 161 height 21
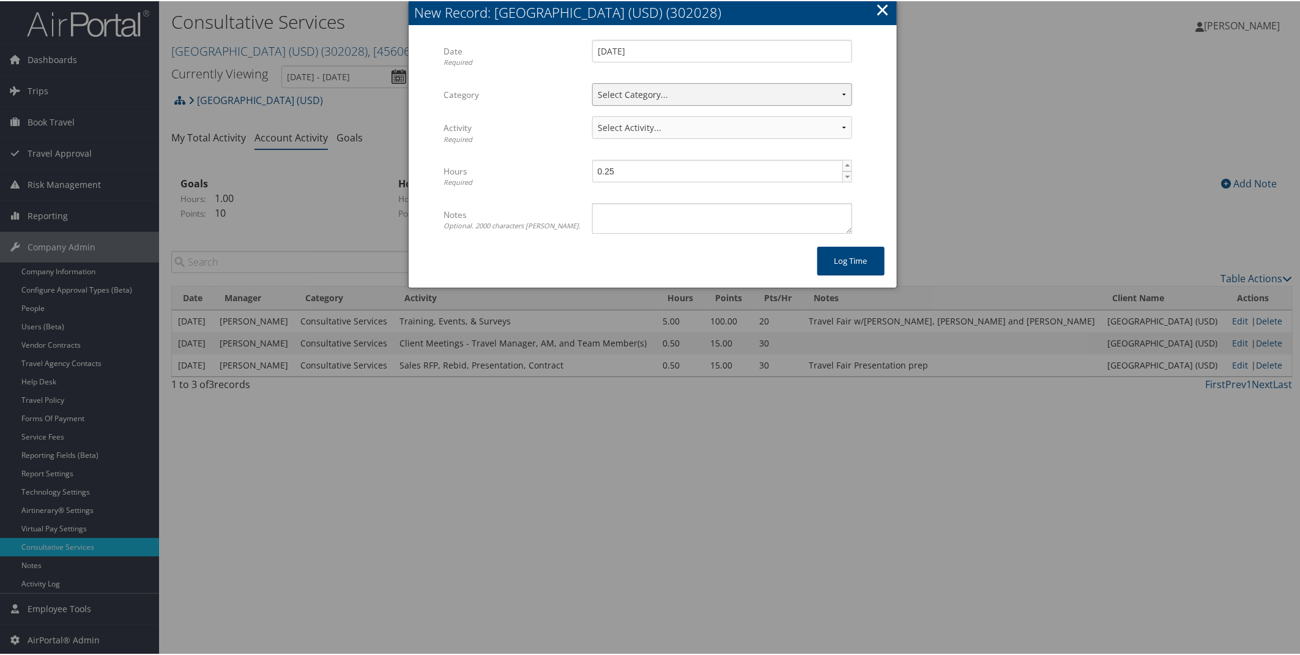
click at [778, 96] on select "Select Category... Client Services Consultative Services" at bounding box center [722, 93] width 260 height 23
click at [723, 50] on input "[DATE]" at bounding box center [722, 50] width 260 height 23
click at [655, 126] on td "8" at bounding box center [659, 132] width 17 height 17
type input "10/08/2025"
click at [655, 90] on select "Select Category... Client Services Consultative Services" at bounding box center [722, 93] width 260 height 23
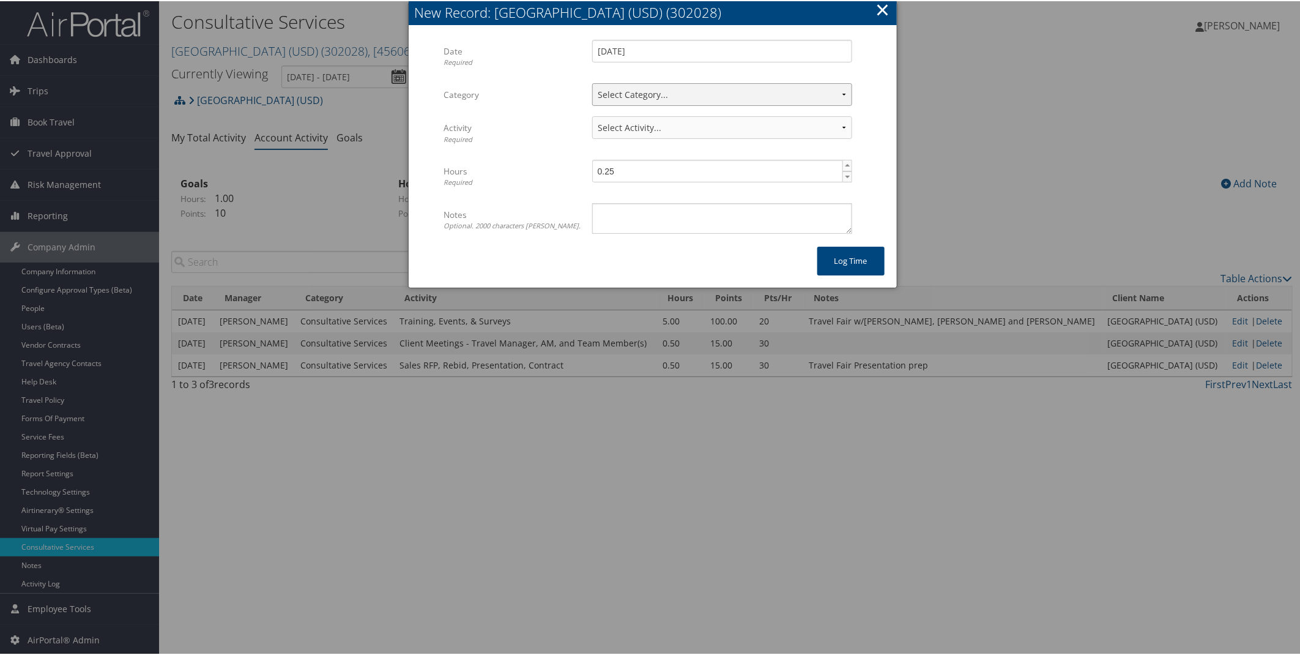
select select "2"
click at [592, 82] on select "Select Category... Client Services Consultative Services" at bounding box center [722, 93] width 260 height 23
click at [834, 130] on select "Select Activity... 30 points | AMI/Meetings/Groups 60 points | Client additiona…" at bounding box center [722, 126] width 260 height 23
select select "239-1"
click at [592, 115] on select "Select Activity... 30 points | AMI/Meetings/Groups 60 points | Client additiona…" at bounding box center [722, 126] width 260 height 23
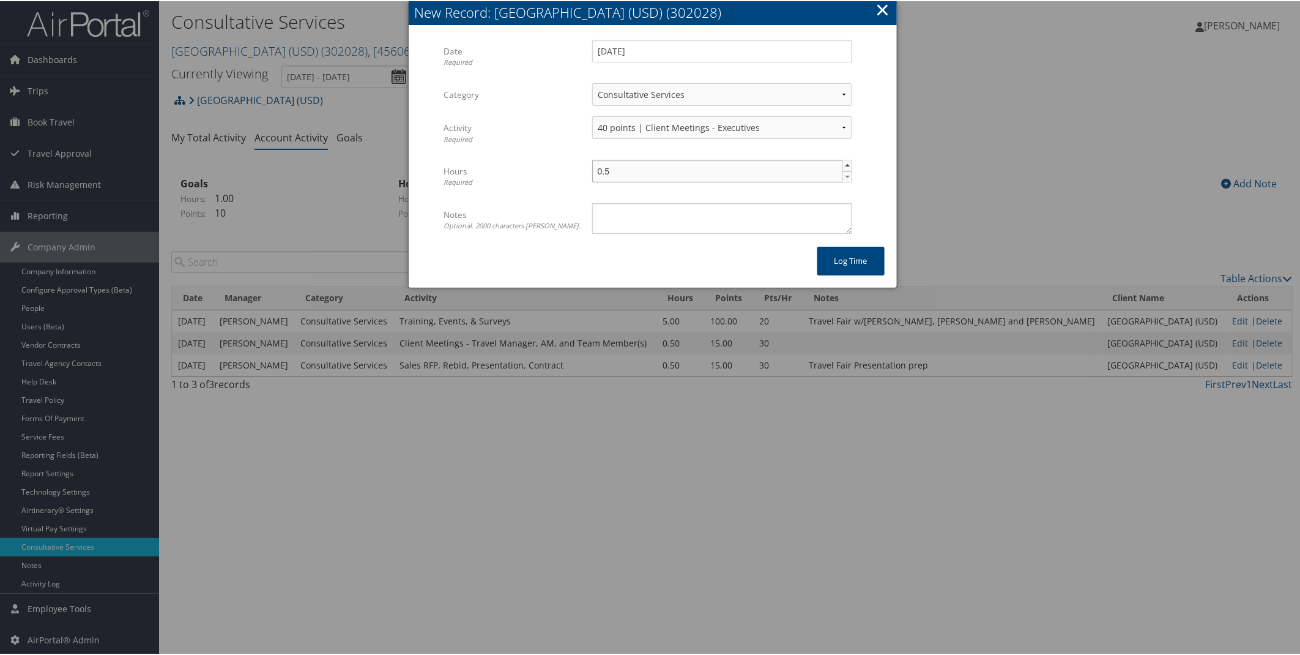
click at [843, 163] on span "▲" at bounding box center [848, 164] width 10 height 10
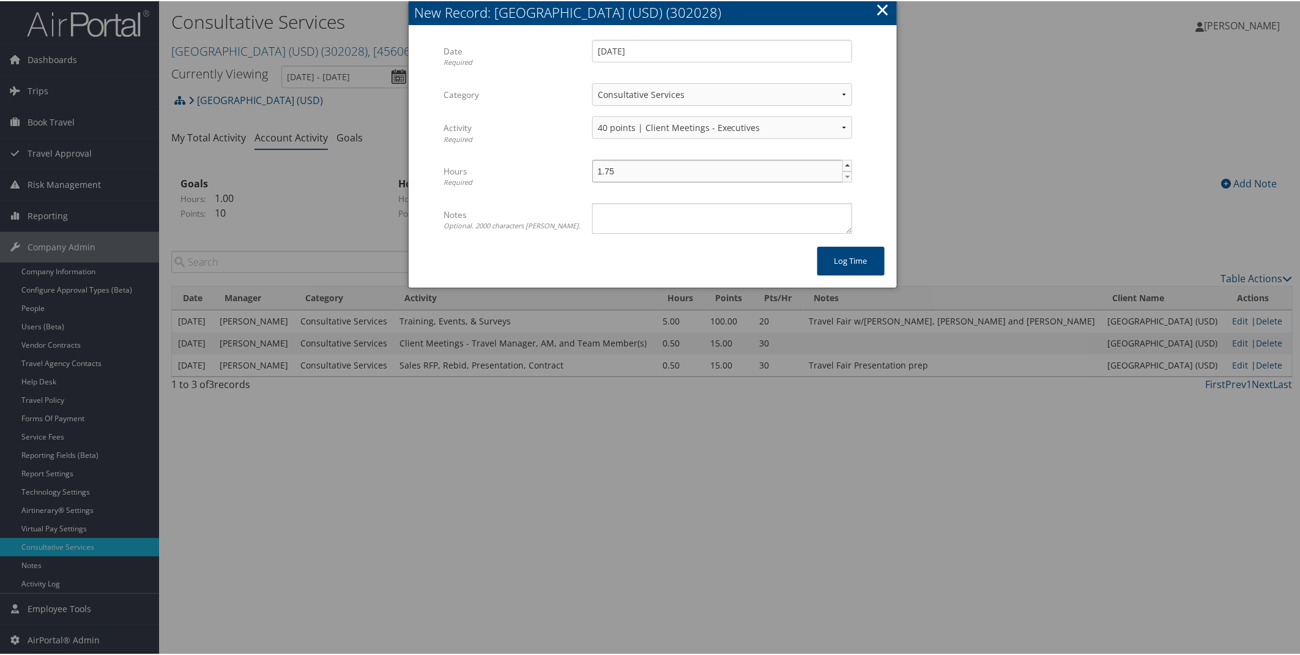
click at [843, 162] on span "▲" at bounding box center [848, 164] width 10 height 10
type input "2"
click at [843, 162] on span "▲" at bounding box center [848, 164] width 10 height 10
click at [772, 221] on textarea "Notes Optional. 2000 characters max." at bounding box center [722, 217] width 260 height 31
type textarea "Onsite Fiscal Year review w/Joe and Stephen"
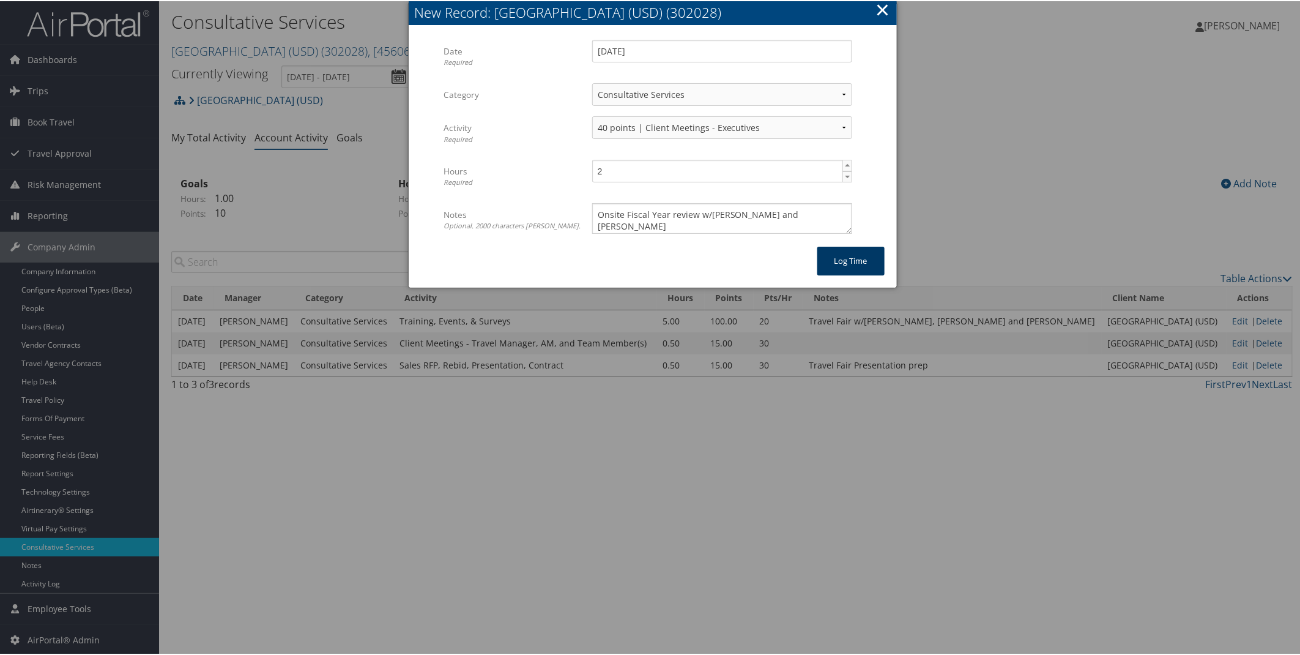
click at [824, 258] on button "Log time" at bounding box center [850, 259] width 67 height 29
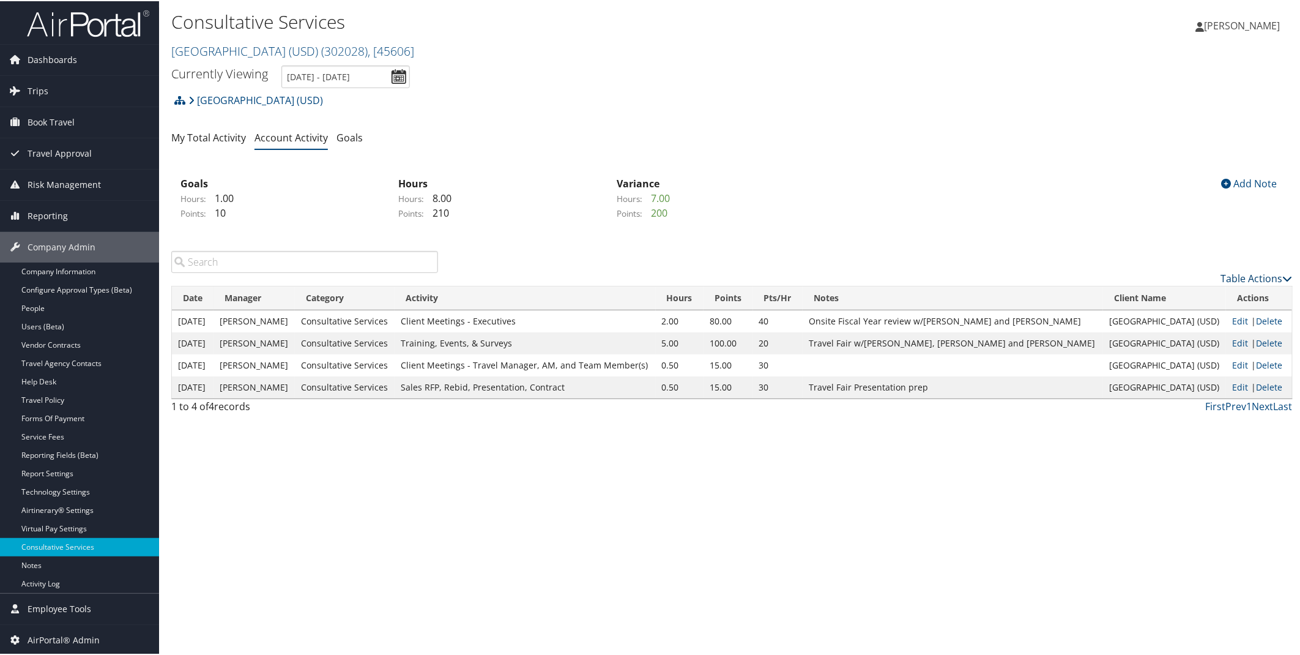
click at [1267, 278] on link "Table Actions" at bounding box center [1257, 276] width 72 height 13
click at [1187, 300] on link "New Record" at bounding box center [1207, 296] width 161 height 21
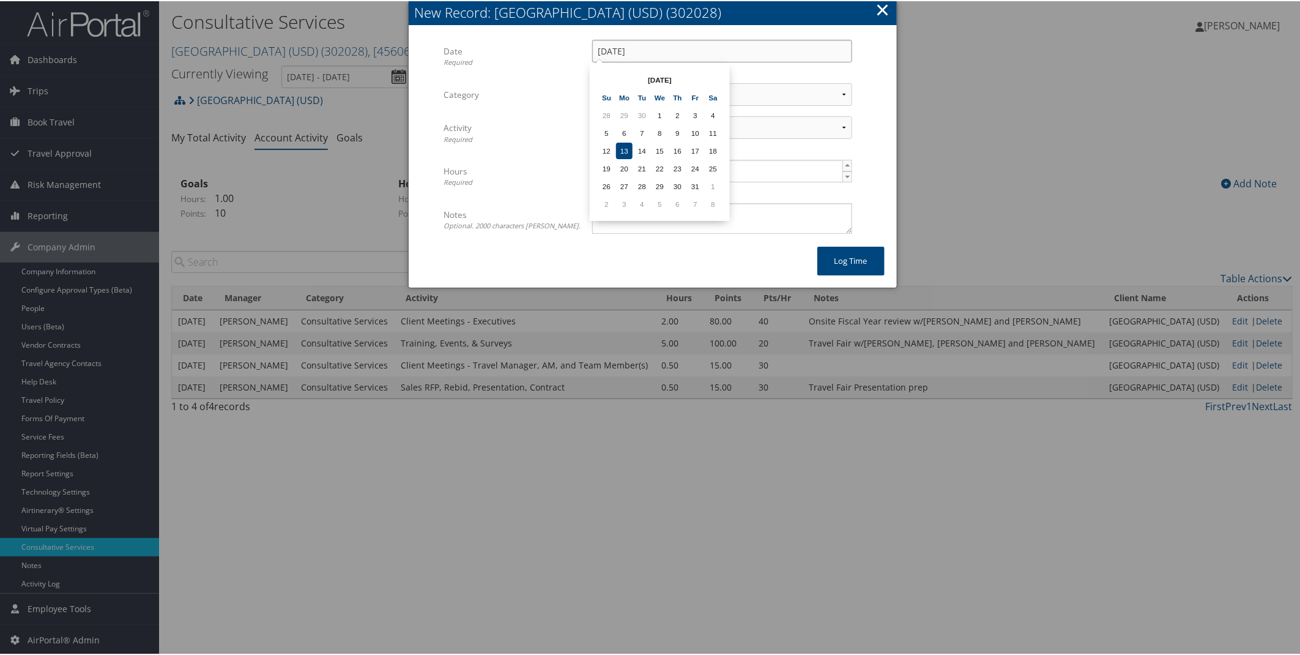
click at [677, 57] on input "[DATE]" at bounding box center [722, 50] width 260 height 23
click at [619, 129] on td "6" at bounding box center [624, 132] width 17 height 17
type input "10/06/2025"
click at [836, 90] on select "Select Category... Client Services Consultative Services" at bounding box center [722, 93] width 260 height 23
select select "2"
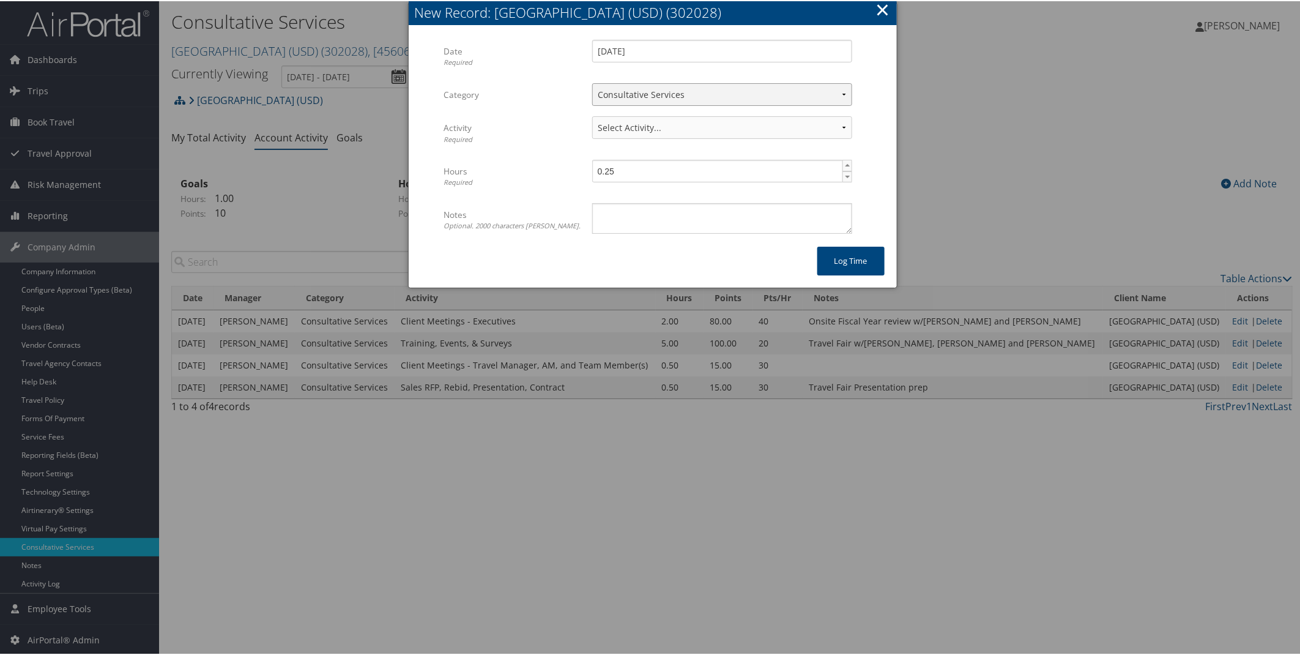
click at [592, 82] on select "Select Category... Client Services Consultative Services" at bounding box center [722, 93] width 260 height 23
click at [840, 126] on select "Select Activity... 30 points | AMI/Meetings/Groups 60 points | Client additiona…" at bounding box center [722, 126] width 260 height 23
select select "241-1"
click at [592, 115] on select "Select Activity... 30 points | AMI/Meetings/Groups 60 points | Client additiona…" at bounding box center [722, 126] width 260 height 23
click at [844, 165] on span "▲" at bounding box center [848, 164] width 10 height 10
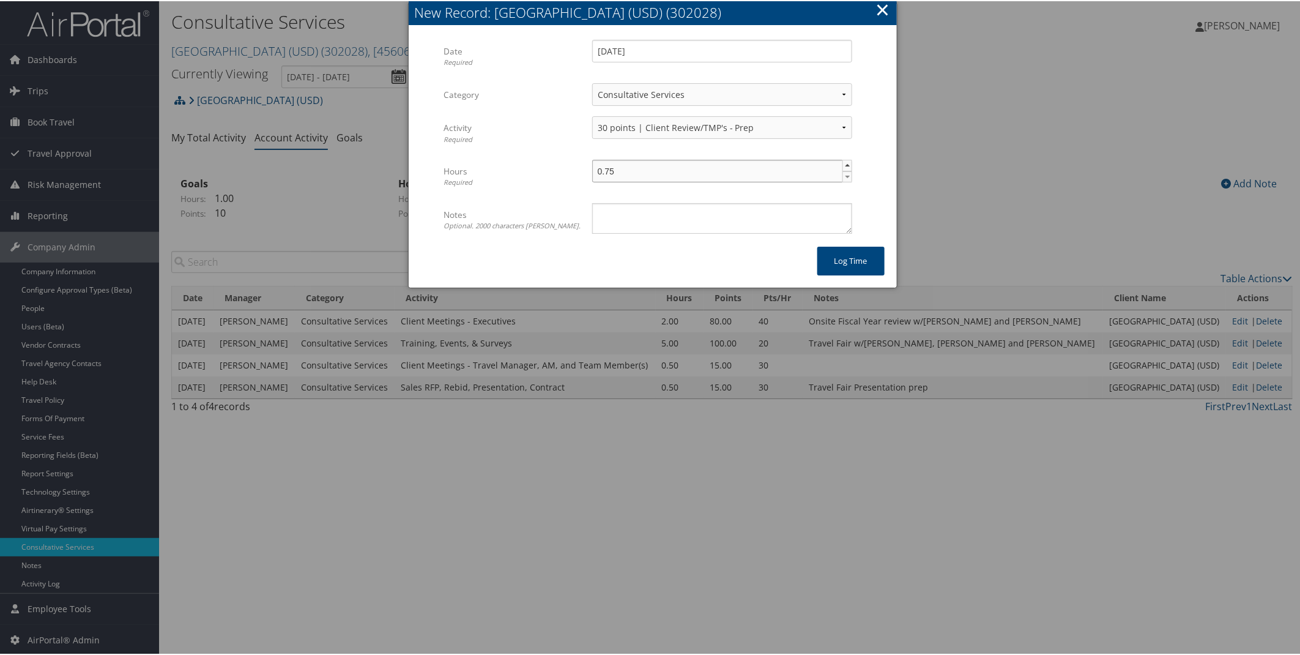
click at [844, 164] on span "▲" at bounding box center [848, 164] width 10 height 10
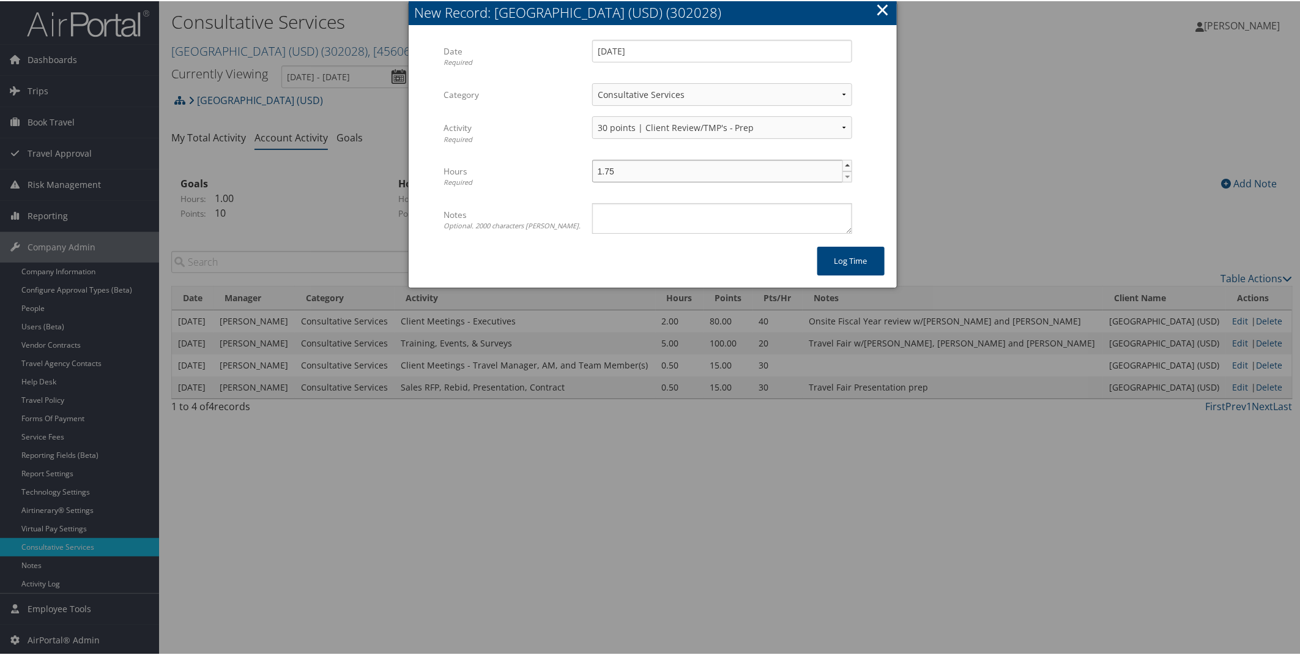
type input "2"
click at [844, 164] on span "▲" at bounding box center [848, 164] width 10 height 10
click at [844, 266] on button "Log time" at bounding box center [850, 259] width 67 height 29
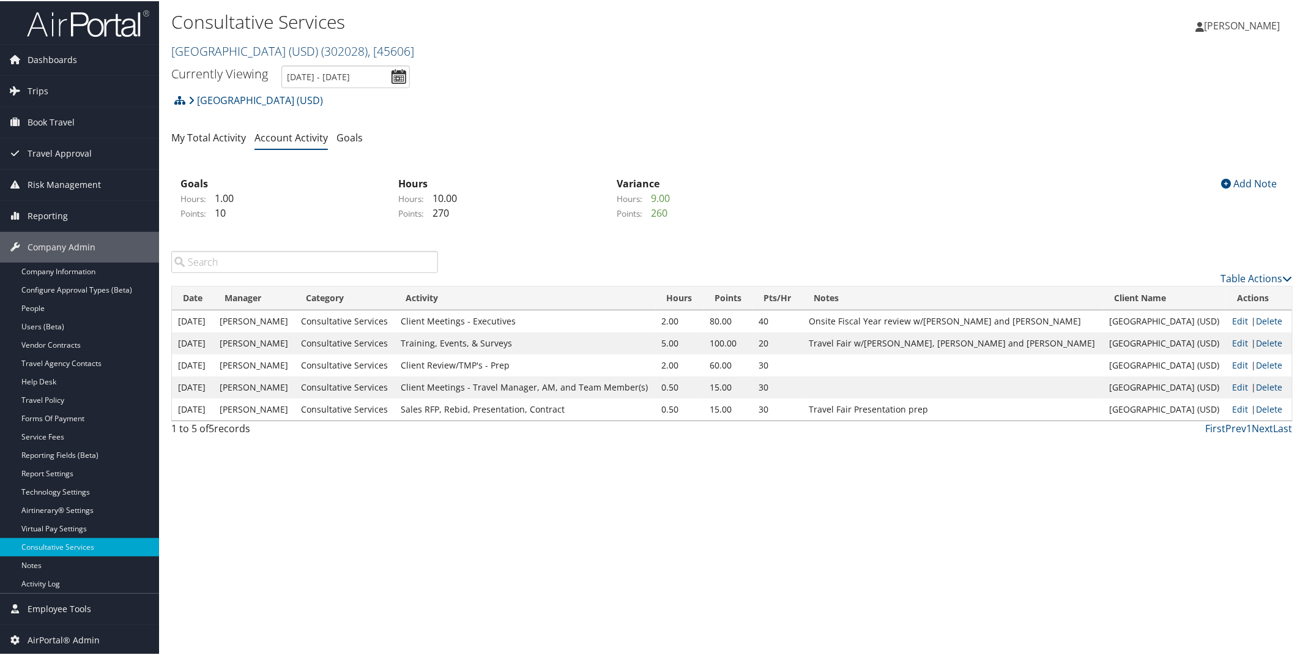
click at [414, 48] on span ", [ 45606 ]" at bounding box center [391, 50] width 46 height 17
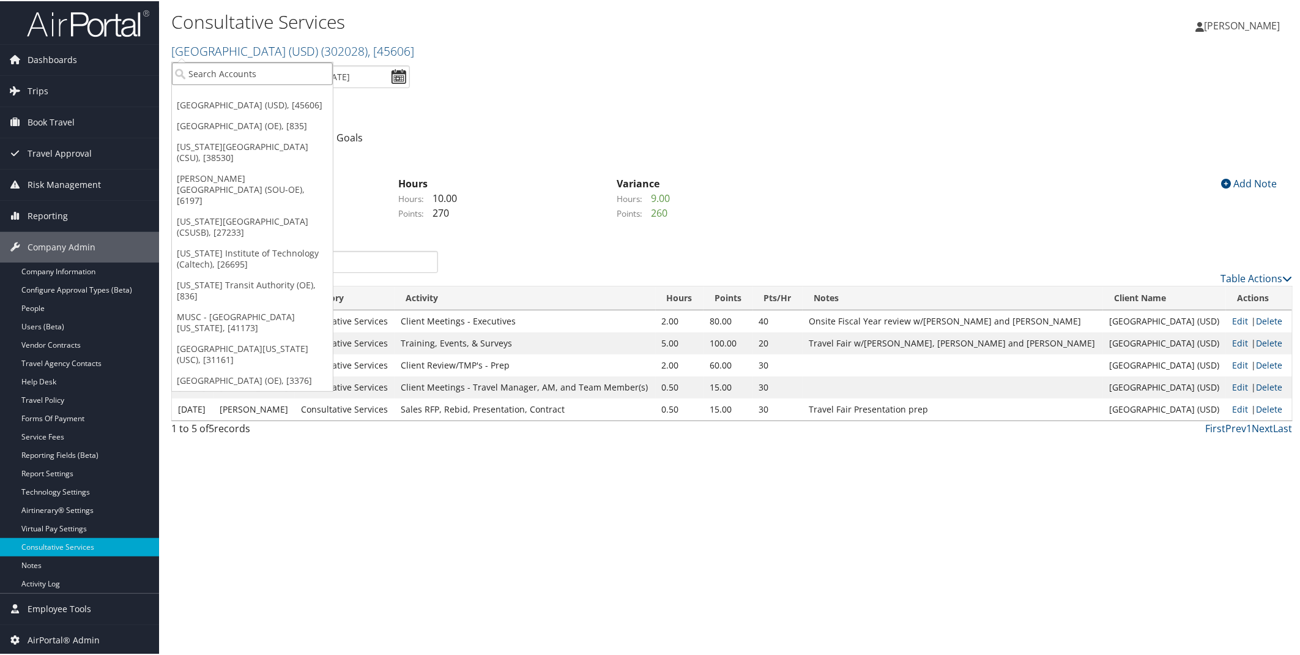
click at [215, 73] on input "search" at bounding box center [252, 72] width 161 height 23
click at [284, 337] on link "[GEOGRAPHIC_DATA][US_STATE] (USC), [31161]" at bounding box center [252, 353] width 161 height 32
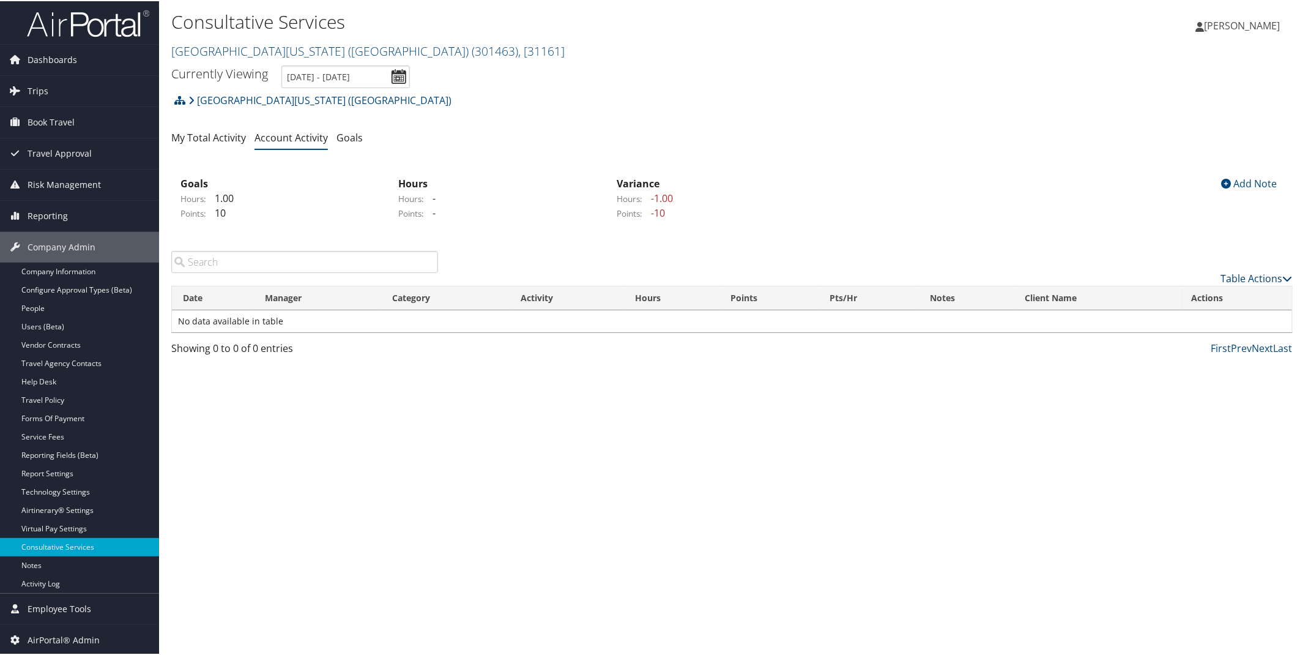
click at [1231, 276] on link "Table Actions" at bounding box center [1257, 276] width 72 height 13
click at [1195, 298] on link "New Record" at bounding box center [1207, 296] width 161 height 21
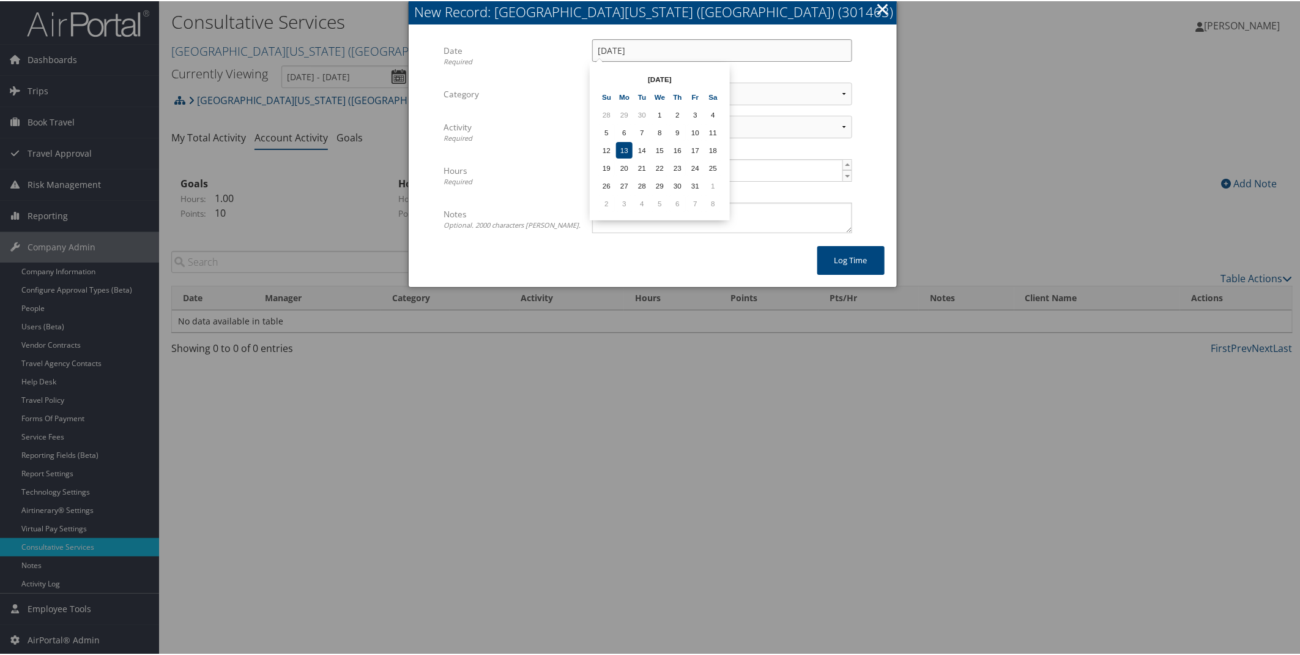
click at [726, 52] on input "[DATE]" at bounding box center [722, 49] width 260 height 23
click at [694, 130] on td "10" at bounding box center [695, 131] width 17 height 17
type input "10/10/2025"
click at [841, 90] on select "Select Category... Client Services Consultative Services" at bounding box center [722, 92] width 260 height 23
select select "2"
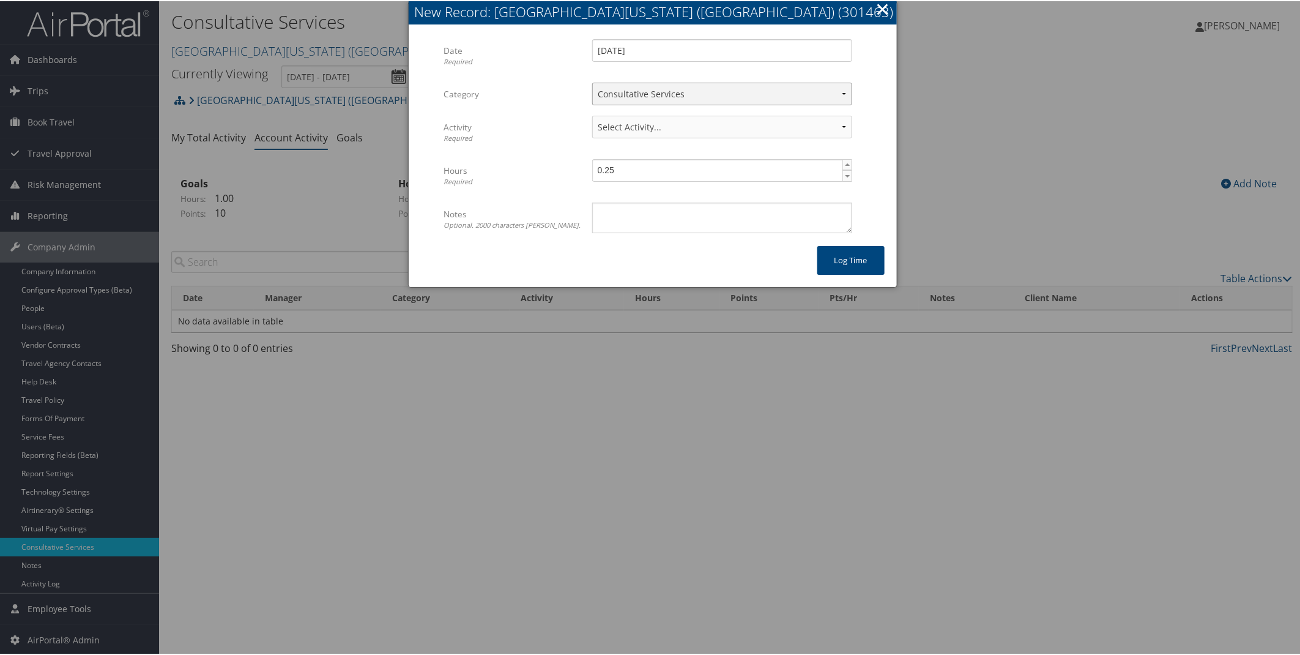
click at [592, 81] on select "Select Category... Client Services Consultative Services" at bounding box center [722, 92] width 260 height 23
click at [846, 124] on select "Select Activity... 30 points | AMI/Meetings/Groups 60 points | Client additiona…" at bounding box center [722, 125] width 260 height 23
select select "240-1"
click at [592, 114] on select "Select Activity... 30 points | AMI/Meetings/Groups 60 points | Client additiona…" at bounding box center [722, 125] width 260 height 23
type input "0.5"
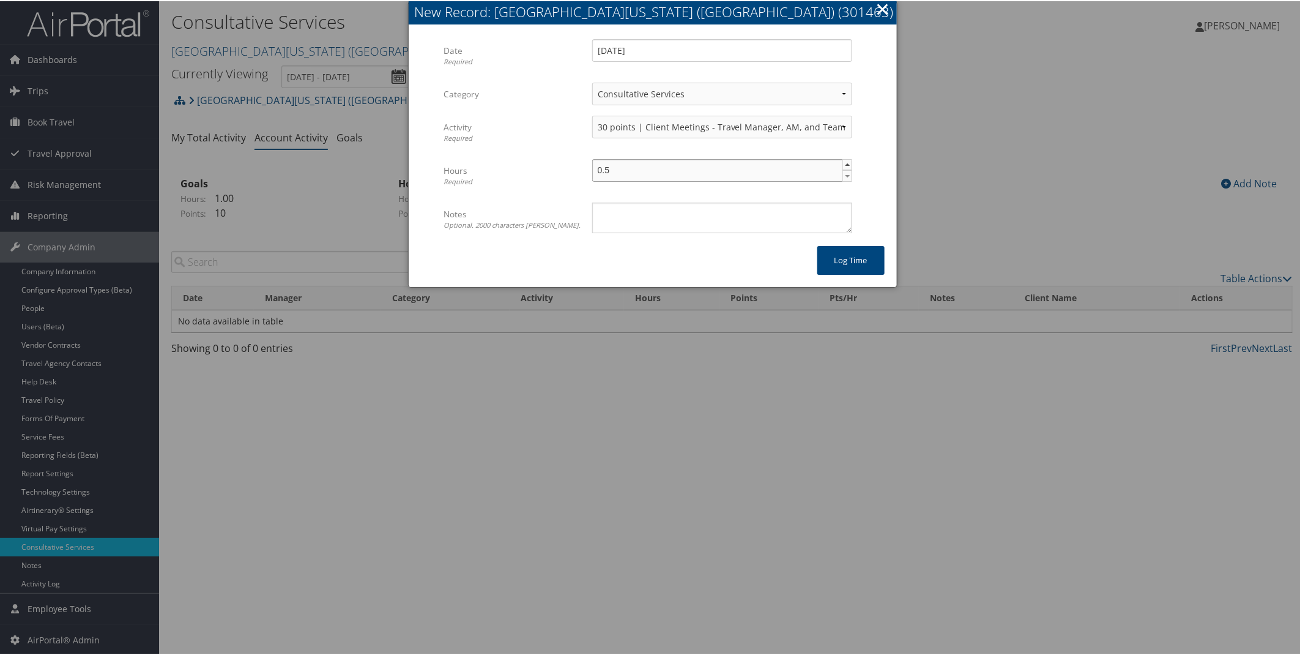
click at [844, 163] on span "▲" at bounding box center [848, 163] width 10 height 10
click at [841, 258] on button "Log time" at bounding box center [850, 259] width 67 height 29
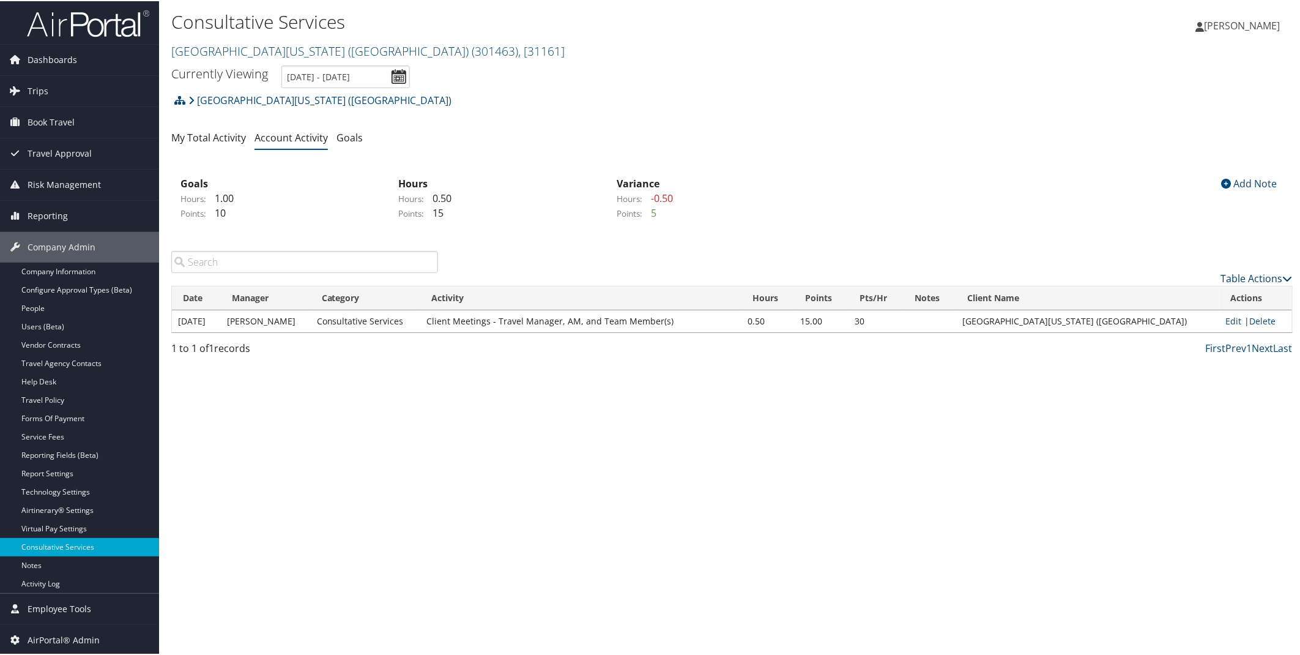
click at [1238, 275] on link "Table Actions" at bounding box center [1257, 276] width 72 height 13
click at [1188, 298] on link "New Record" at bounding box center [1207, 296] width 161 height 21
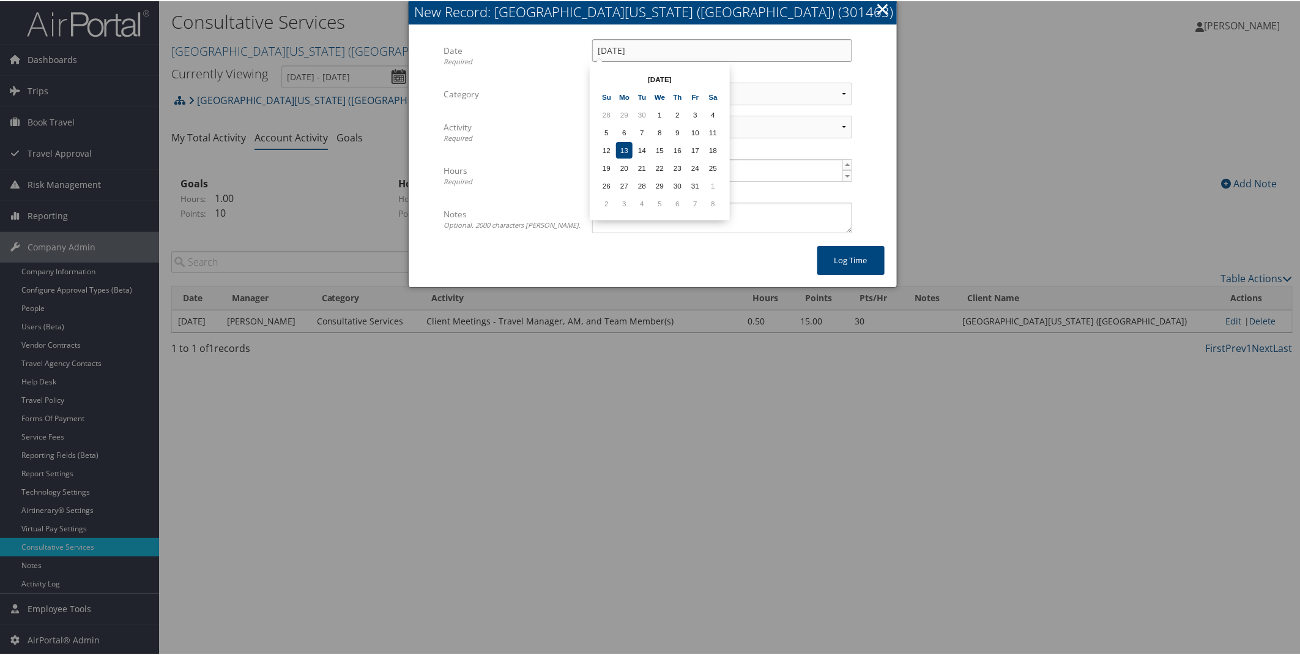
click at [747, 50] on input "[DATE]" at bounding box center [722, 49] width 260 height 23
click at [692, 129] on td "10" at bounding box center [695, 131] width 17 height 17
type input "10/10/2025"
click at [828, 98] on select "Select Category... Client Services Consultative Services" at bounding box center [722, 92] width 260 height 23
select select "2"
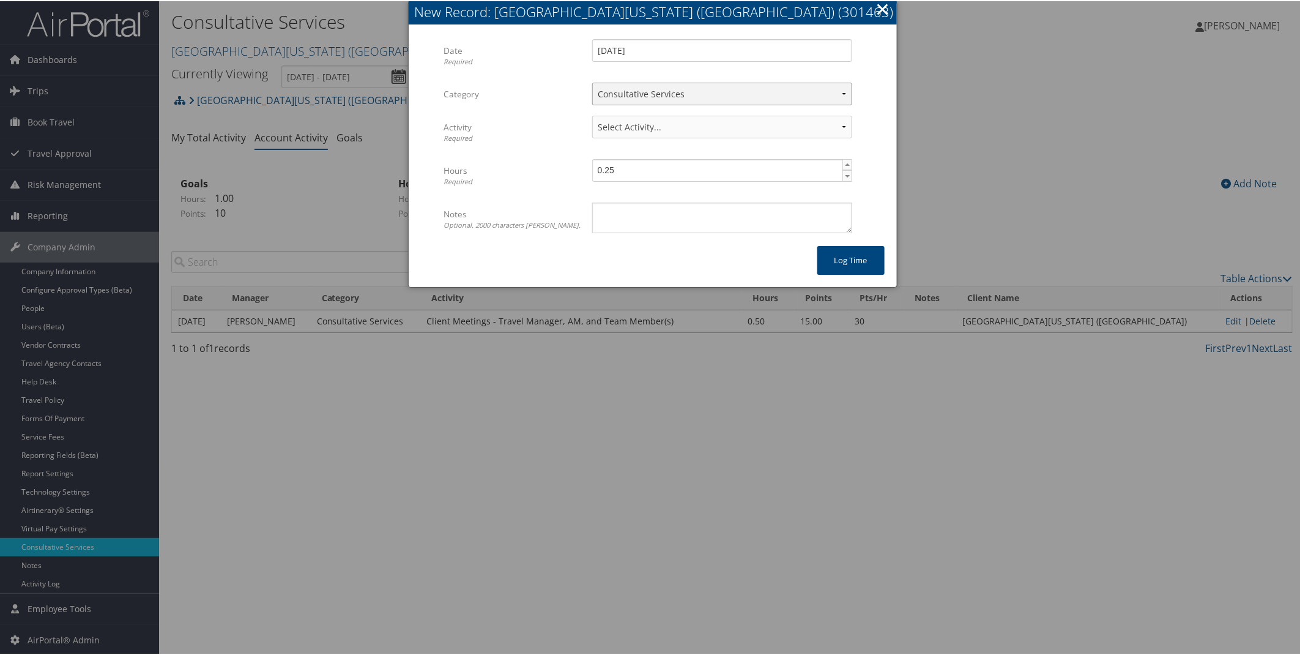
click at [592, 81] on select "Select Category... Client Services Consultative Services" at bounding box center [722, 92] width 260 height 23
click at [847, 122] on select "Select Activity... 30 points | AMI/Meetings/Groups 60 points | Client additiona…" at bounding box center [722, 125] width 260 height 23
click at [592, 114] on select "Select Activity... 30 points | AMI/Meetings/Groups 60 points | Client additiona…" at bounding box center [722, 125] width 260 height 23
click at [842, 120] on select "Select Activity... 30 points | AMI/Meetings/Groups 60 points | Client additiona…" at bounding box center [722, 125] width 260 height 23
select select "246-1"
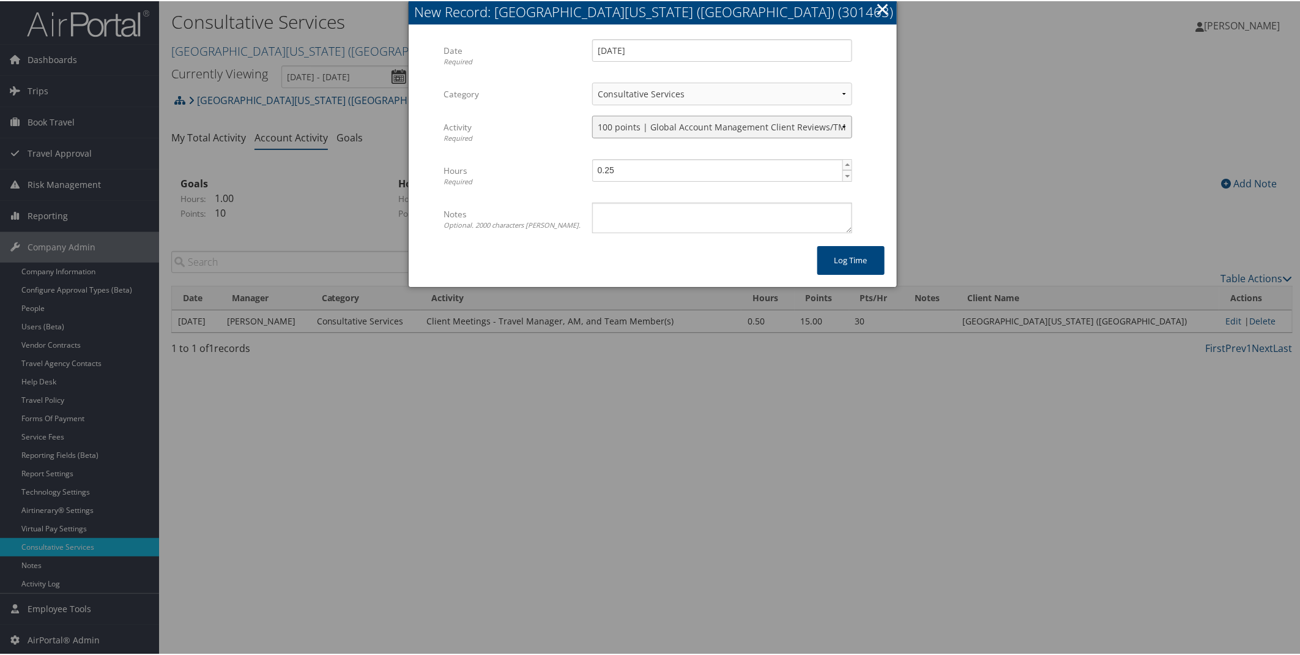
click at [592, 114] on select "Select Activity... 30 points | AMI/Meetings/Groups 60 points | Client additiona…" at bounding box center [722, 125] width 260 height 23
click at [843, 160] on span "▲" at bounding box center [848, 163] width 10 height 10
type input "1"
click at [843, 160] on span "▲" at bounding box center [848, 163] width 10 height 10
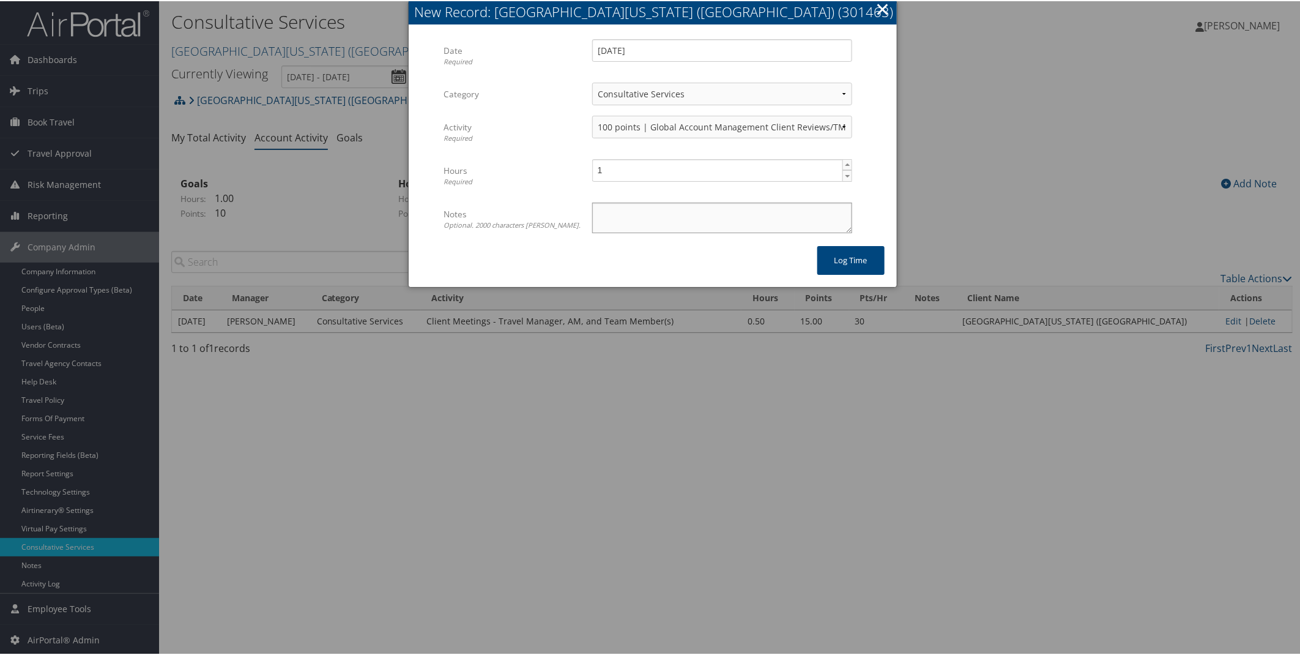
click at [725, 224] on textarea "Notes Optional. 2000 characters max." at bounding box center [722, 216] width 260 height 31
type textarea "Work w/Stacie and Pamela in regards to Sabre Hotels Project"
click at [853, 263] on button "Log time" at bounding box center [850, 259] width 67 height 29
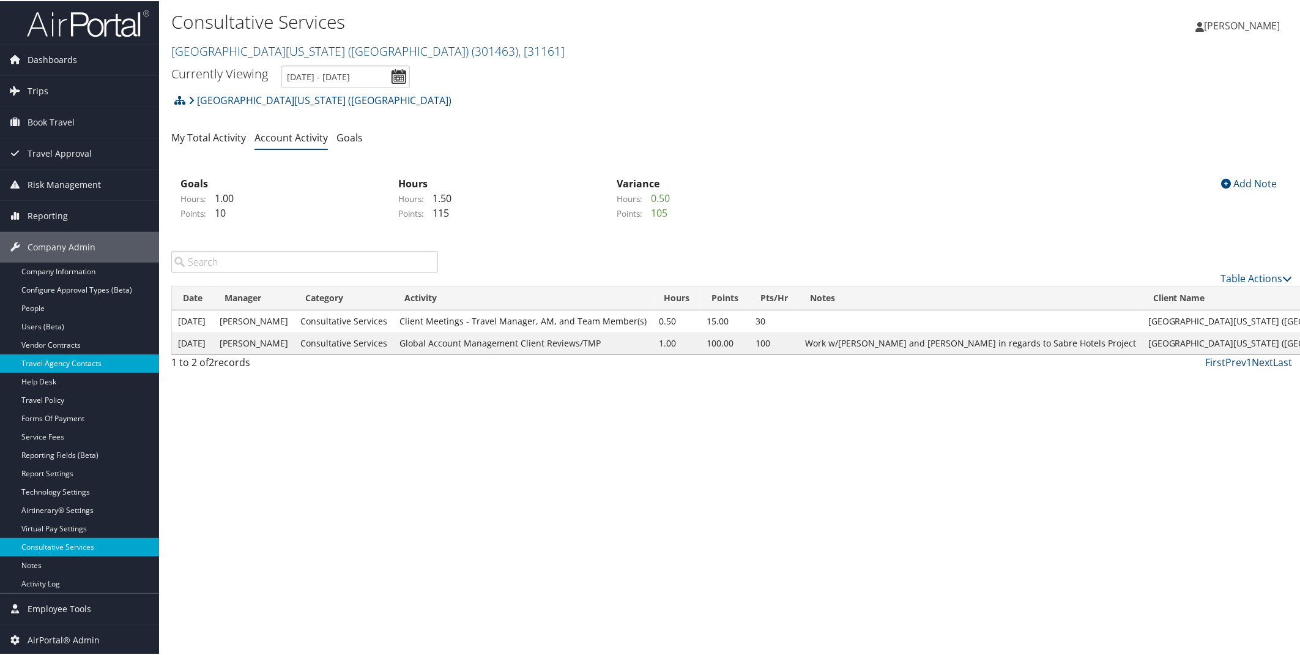
click at [53, 354] on link "Travel Agency Contacts" at bounding box center [79, 362] width 159 height 18
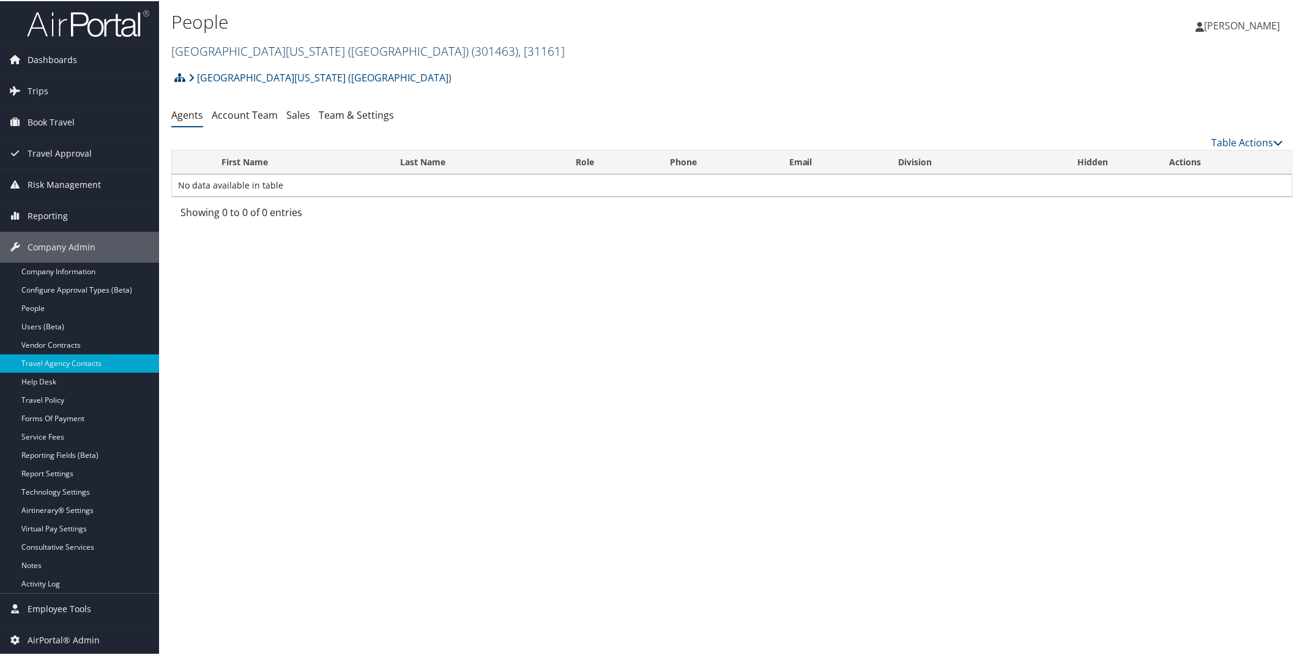
click at [518, 46] on span ", [ 31161 ]" at bounding box center [541, 50] width 46 height 17
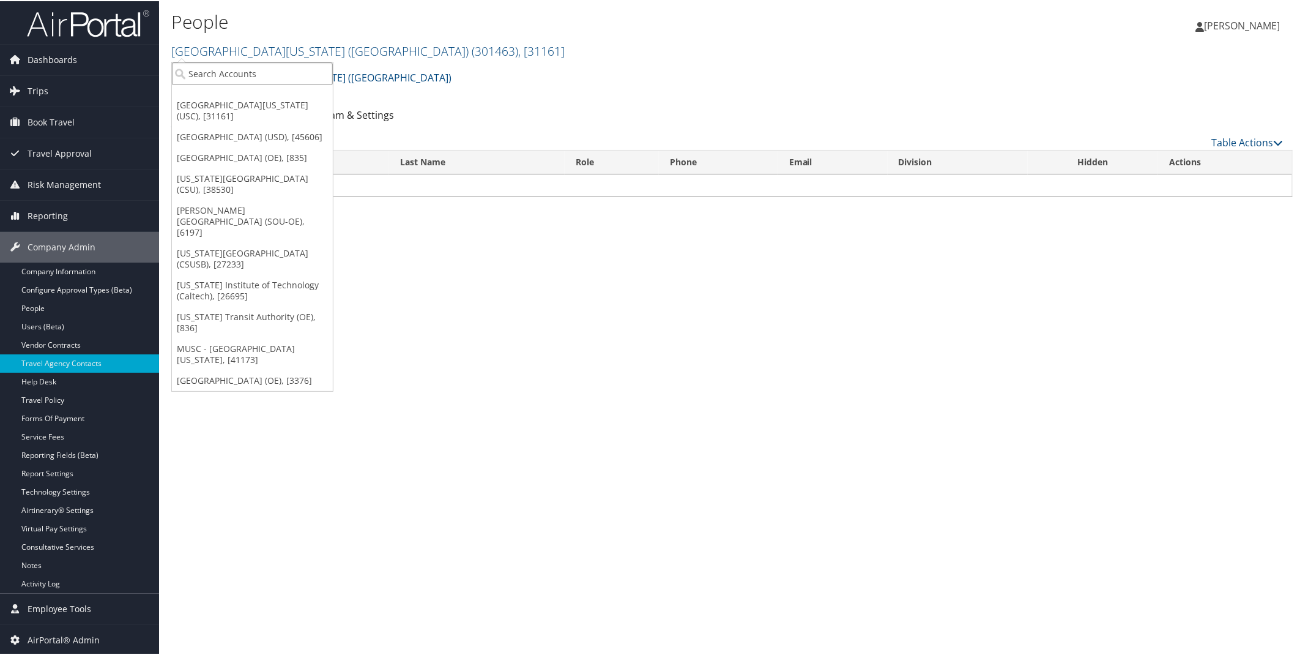
click at [239, 70] on input "search" at bounding box center [252, 72] width 161 height 23
type input "[GEOGRAPHIC_DATA][US_STATE]"
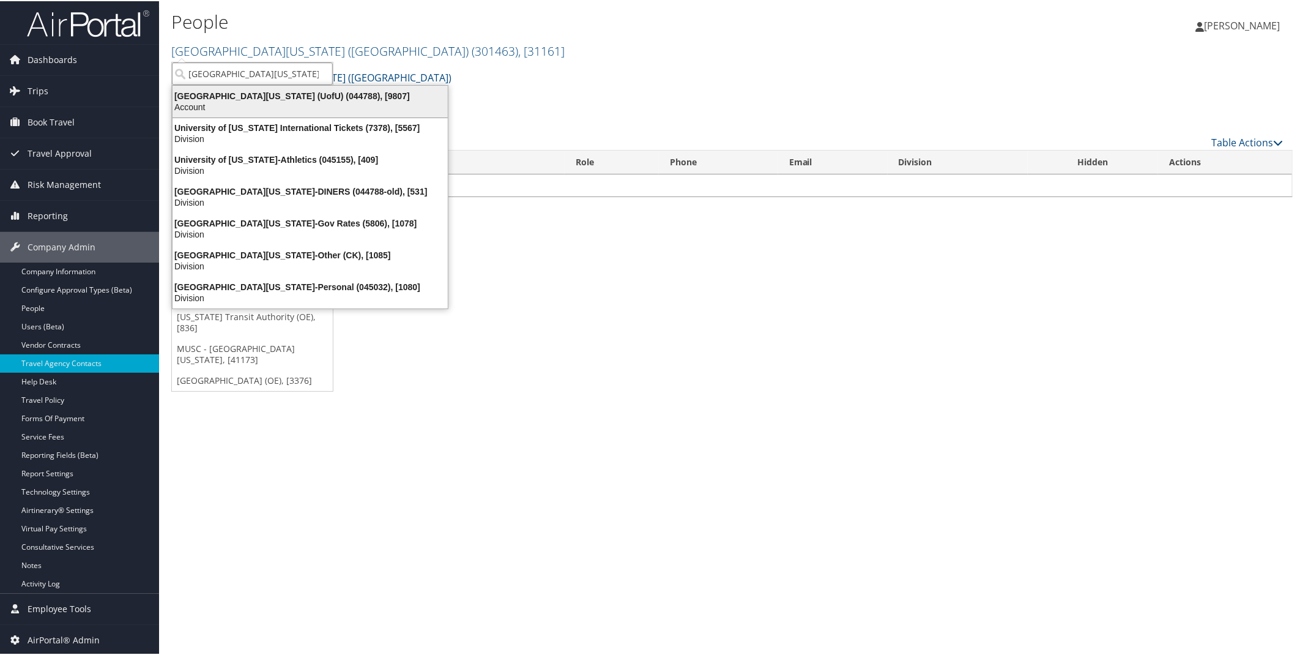
click at [232, 101] on div "Account" at bounding box center [310, 105] width 290 height 11
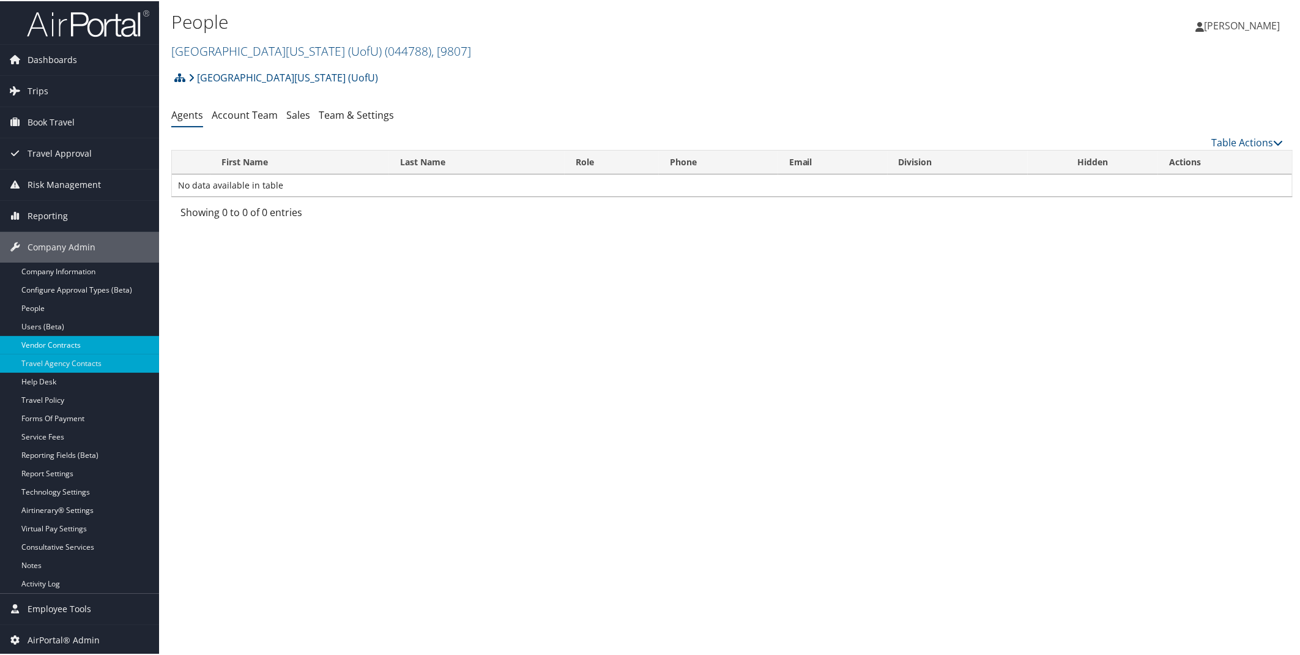
click at [52, 346] on link "Vendor Contracts" at bounding box center [79, 344] width 159 height 18
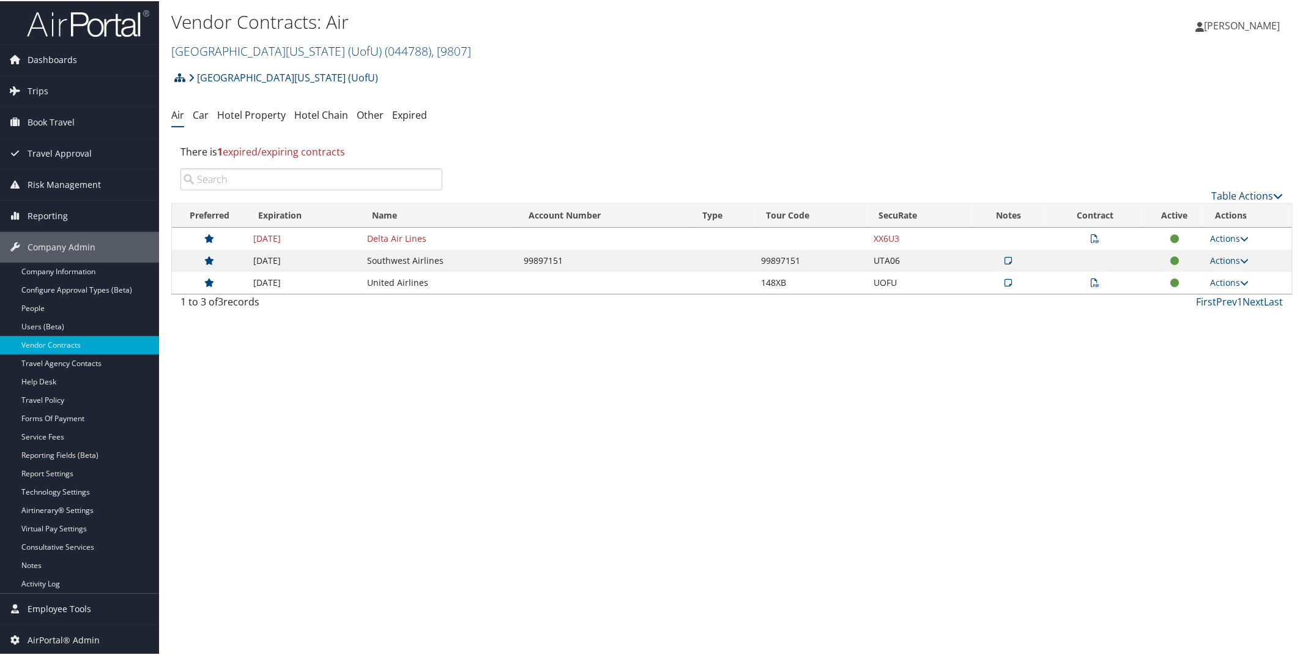
click at [1092, 239] on icon at bounding box center [1095, 237] width 9 height 9
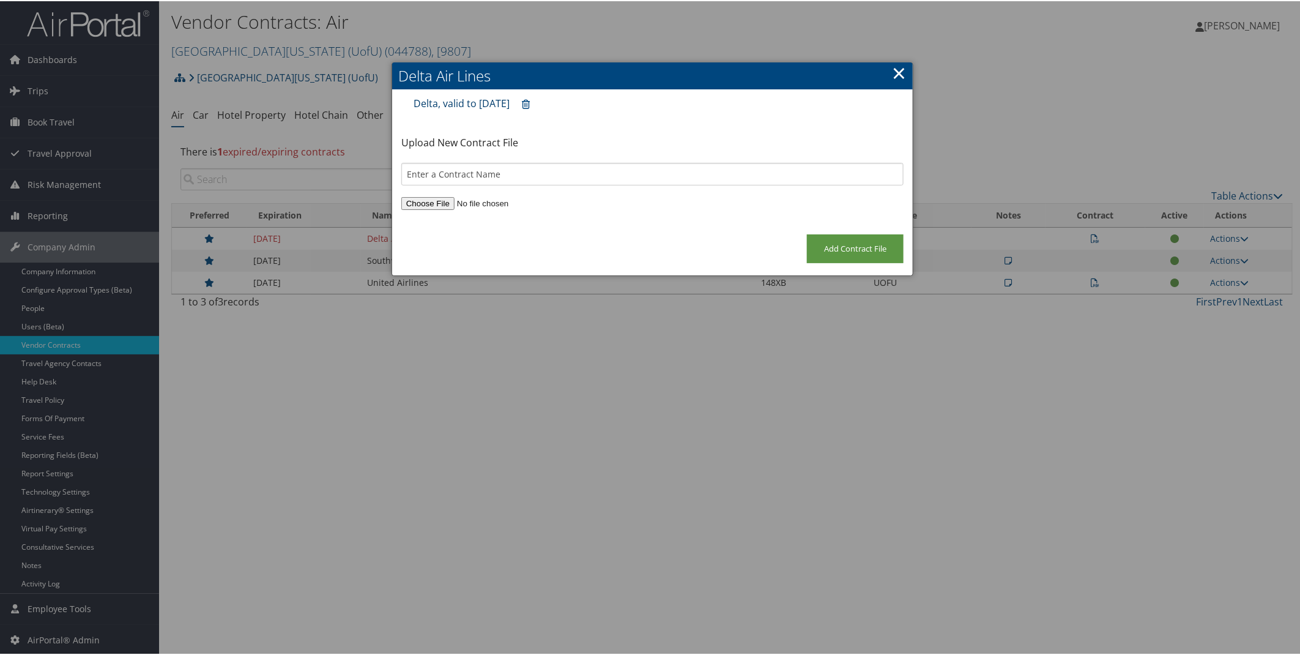
click at [454, 99] on link "Delta, valid to [DATE]" at bounding box center [462, 101] width 96 height 13
click at [901, 70] on link "×" at bounding box center [899, 71] width 14 height 24
